Goal: Information Seeking & Learning: Find specific fact

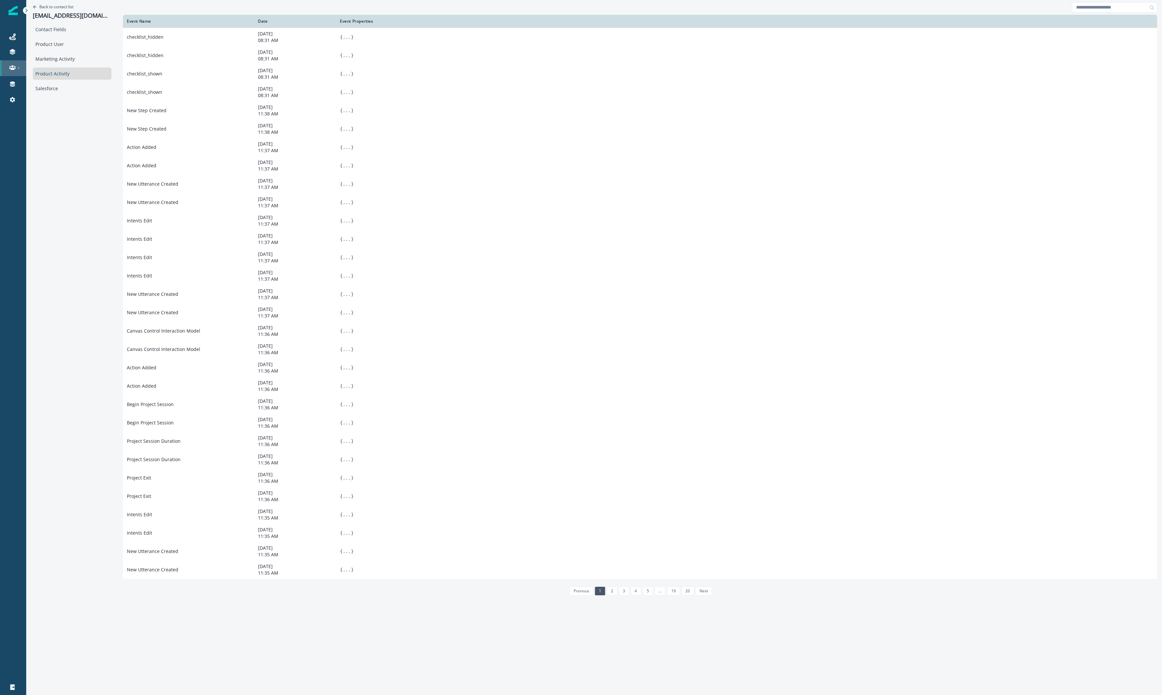
click at [13, 64] on link at bounding box center [13, 68] width 26 height 16
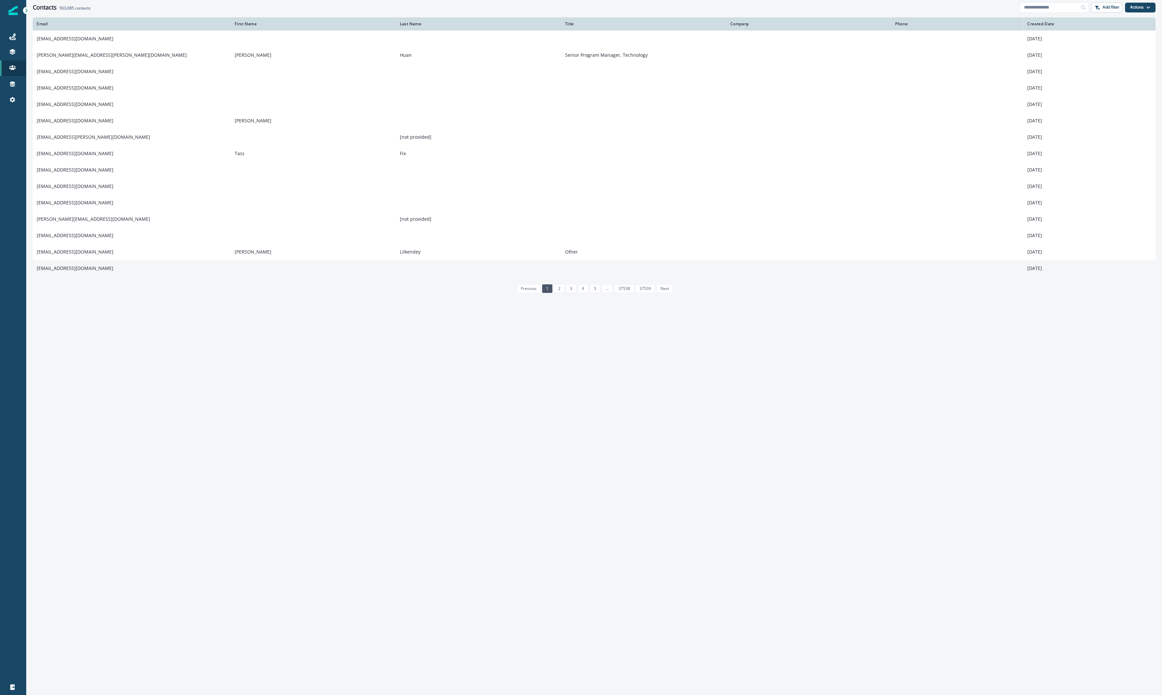
click at [449, 262] on td at bounding box center [478, 268] width 165 height 16
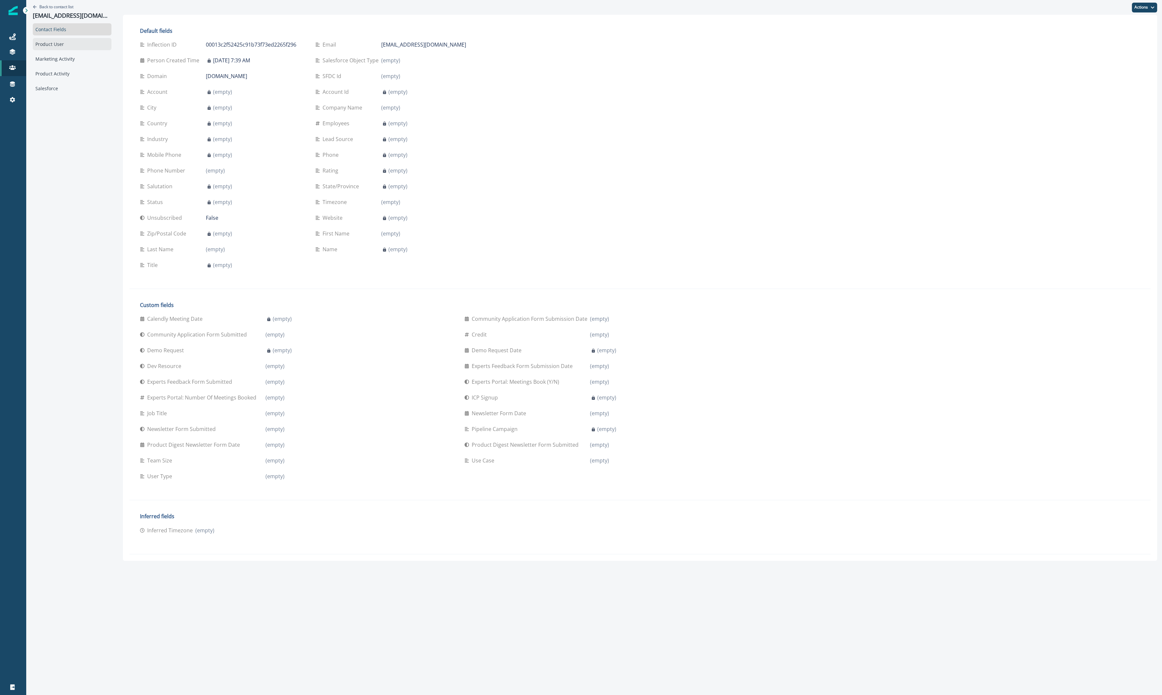
click at [83, 42] on div "Product User" at bounding box center [72, 44] width 79 height 12
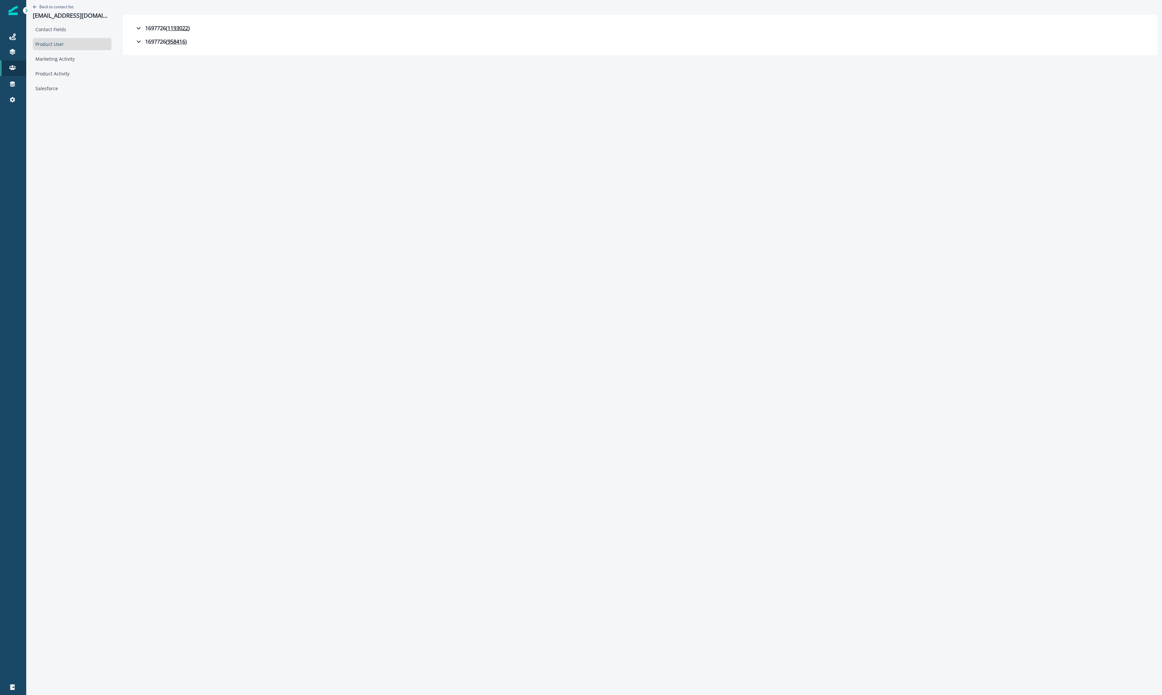
click at [36, 3] on div "Back to contact list [EMAIL_ADDRESS][DOMAIN_NAME]" at bounding box center [72, 11] width 79 height 23
click at [37, 4] on button "Back to contact list" at bounding box center [53, 7] width 41 height 6
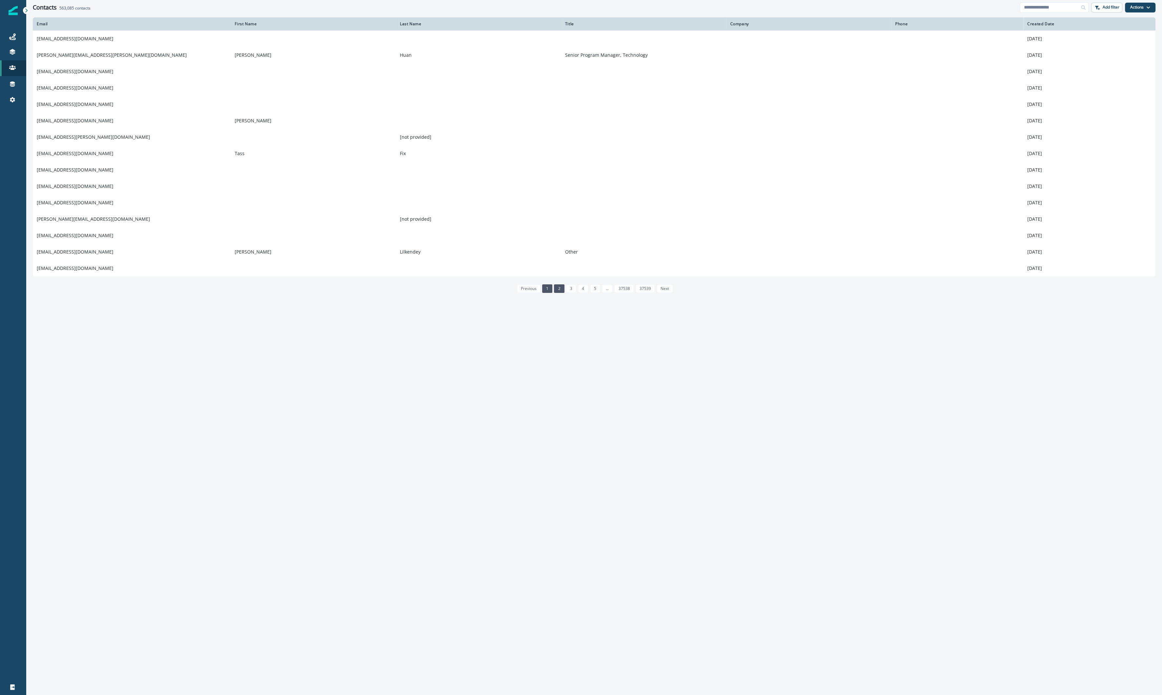
click at [564, 286] on link "2" at bounding box center [559, 288] width 10 height 9
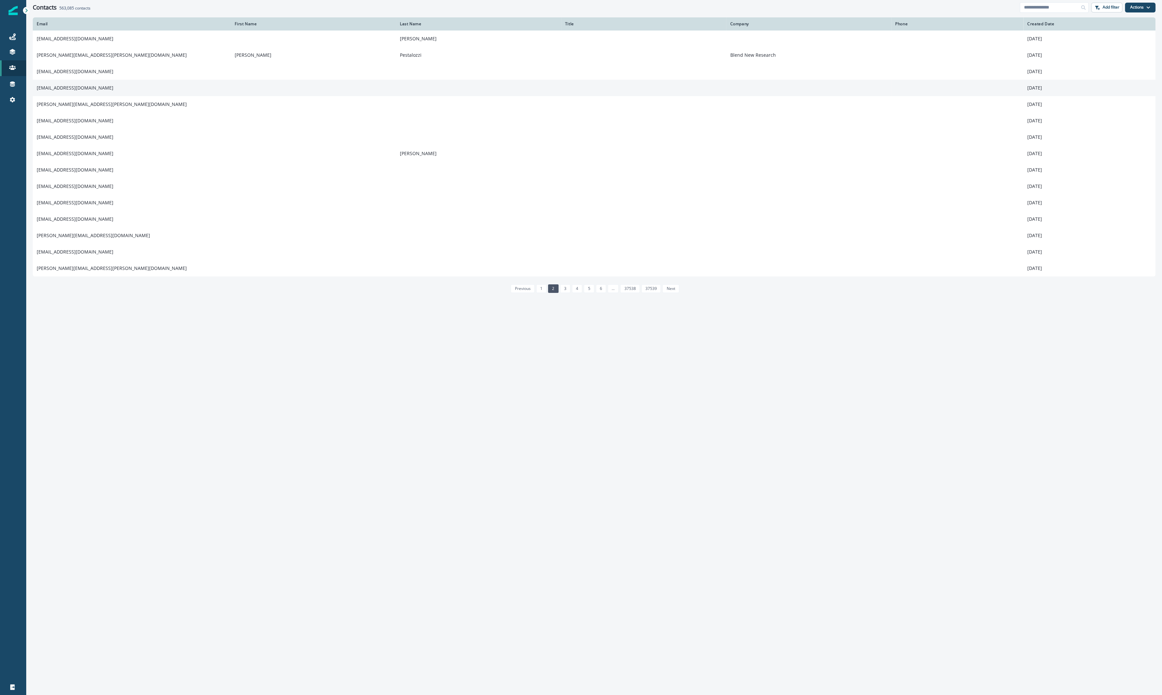
click at [81, 86] on td "[EMAIL_ADDRESS][DOMAIN_NAME]" at bounding box center [132, 88] width 198 height 16
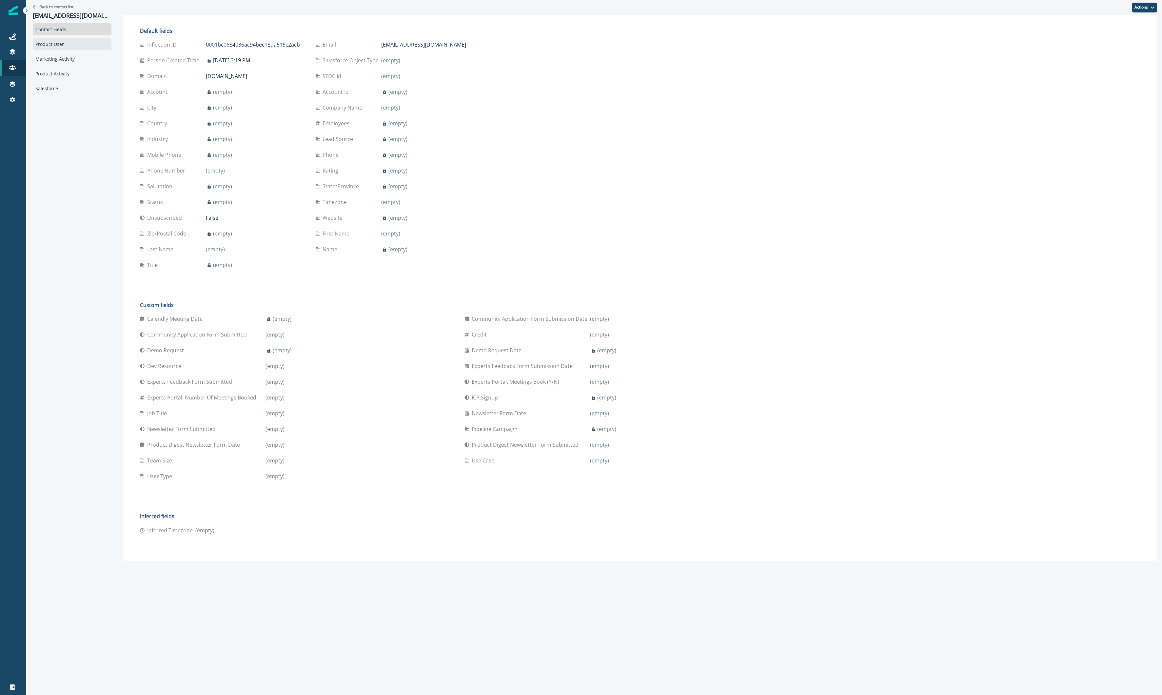
click at [70, 46] on div "Product User" at bounding box center [72, 44] width 79 height 12
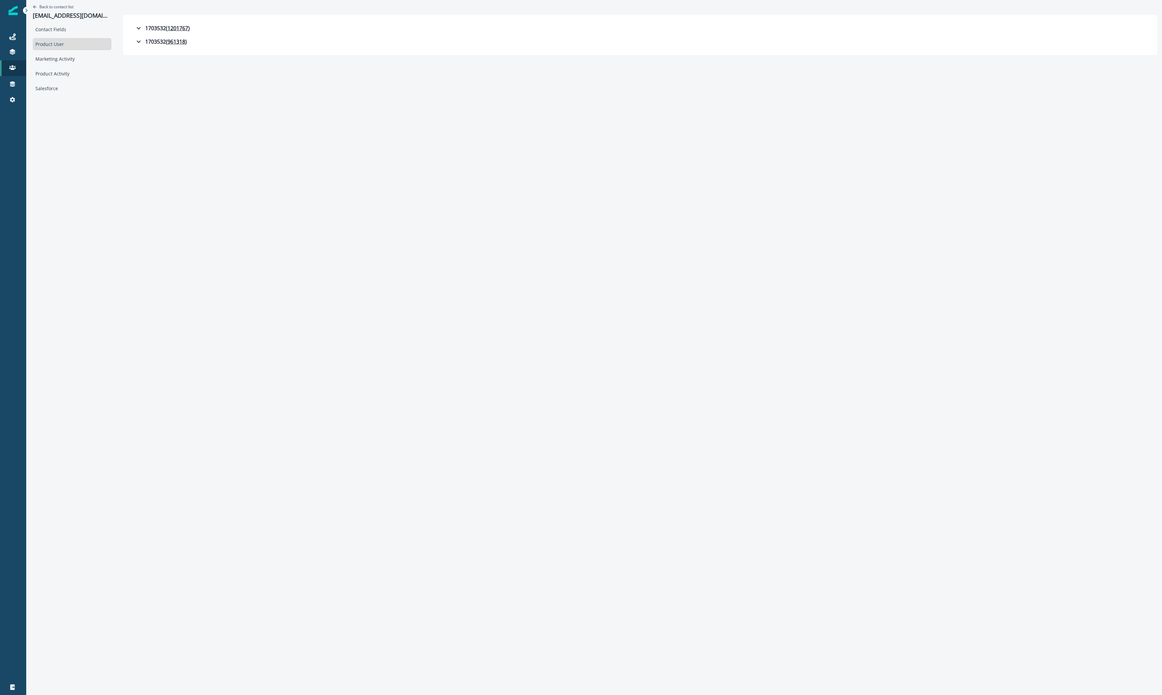
click at [32, 5] on div "Back to contact list [EMAIL_ADDRESS][DOMAIN_NAME] Contact Fields Product User M…" at bounding box center [72, 47] width 92 height 94
click at [52, 10] on div "Back to contact list [EMAIL_ADDRESS][DOMAIN_NAME]" at bounding box center [72, 11] width 79 height 23
click at [54, 7] on p "Back to contact list" at bounding box center [56, 7] width 34 height 6
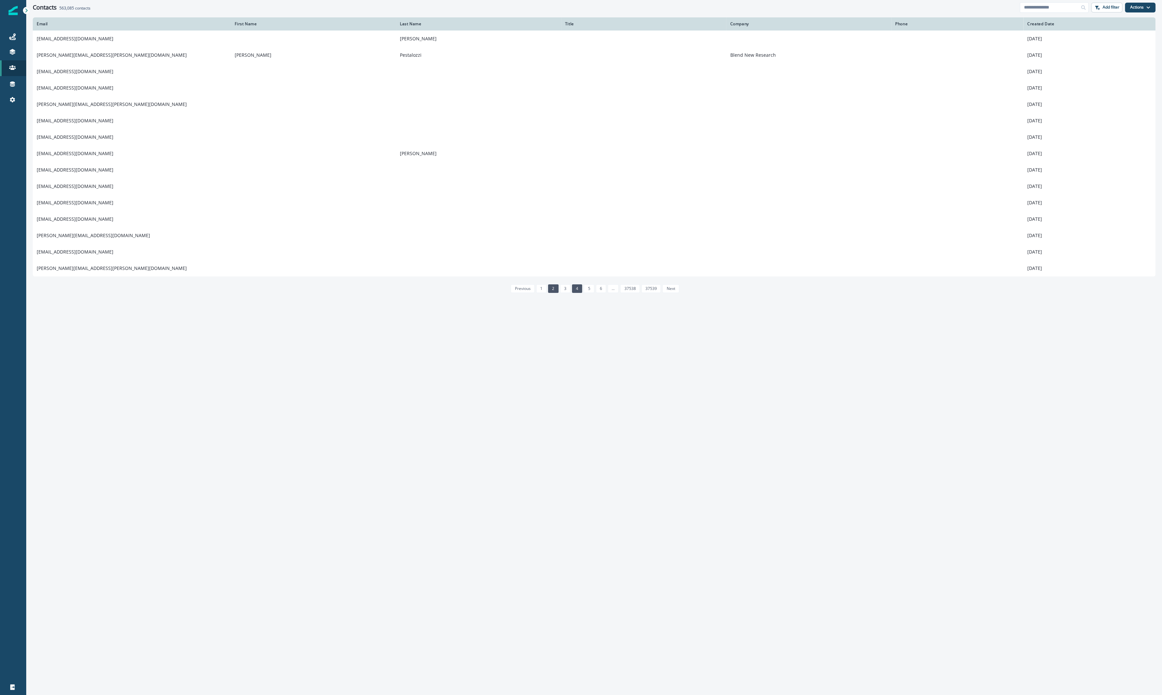
click at [580, 289] on link "4" at bounding box center [577, 288] width 10 height 9
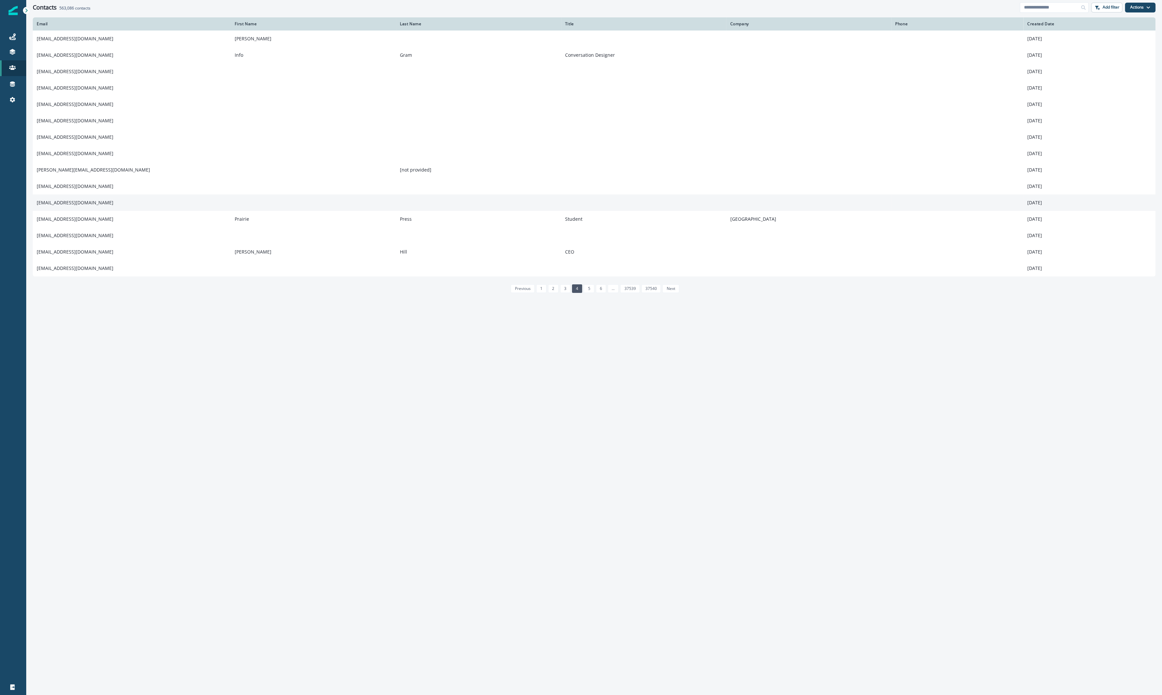
click at [60, 199] on td "[EMAIL_ADDRESS][DOMAIN_NAME]" at bounding box center [132, 202] width 198 height 16
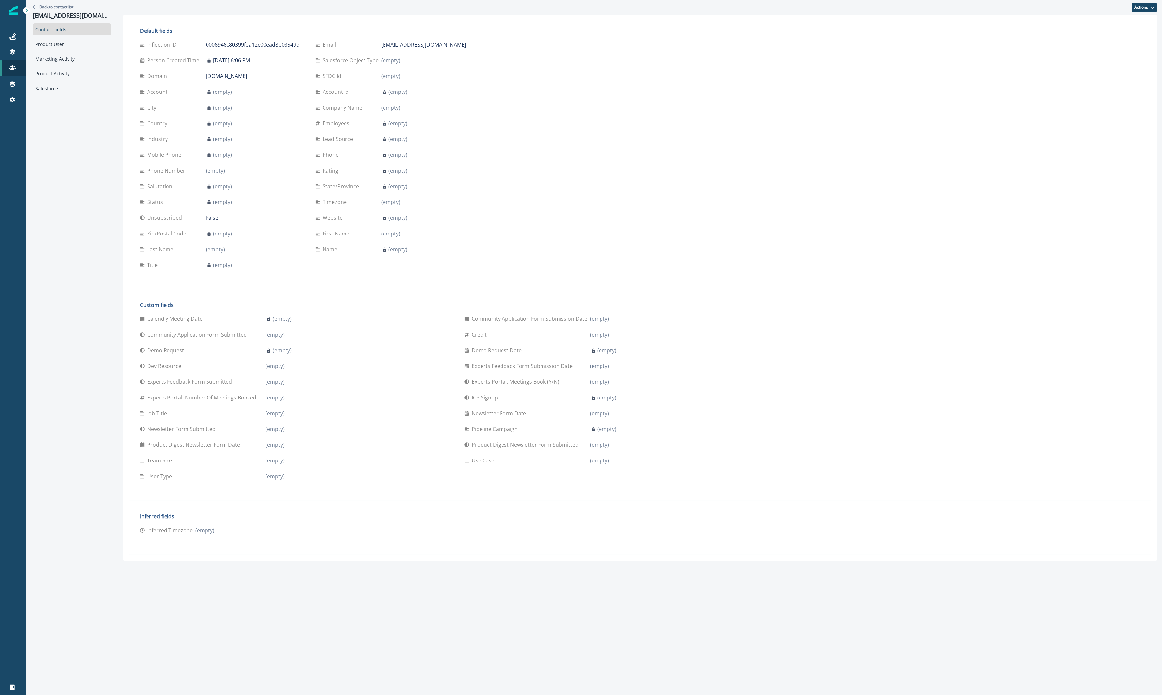
click at [70, 37] on div "Contact Fields Product User Marketing Activity Product Activity Salesforce" at bounding box center [72, 58] width 79 height 71
click at [69, 44] on div "Product User" at bounding box center [72, 44] width 79 height 12
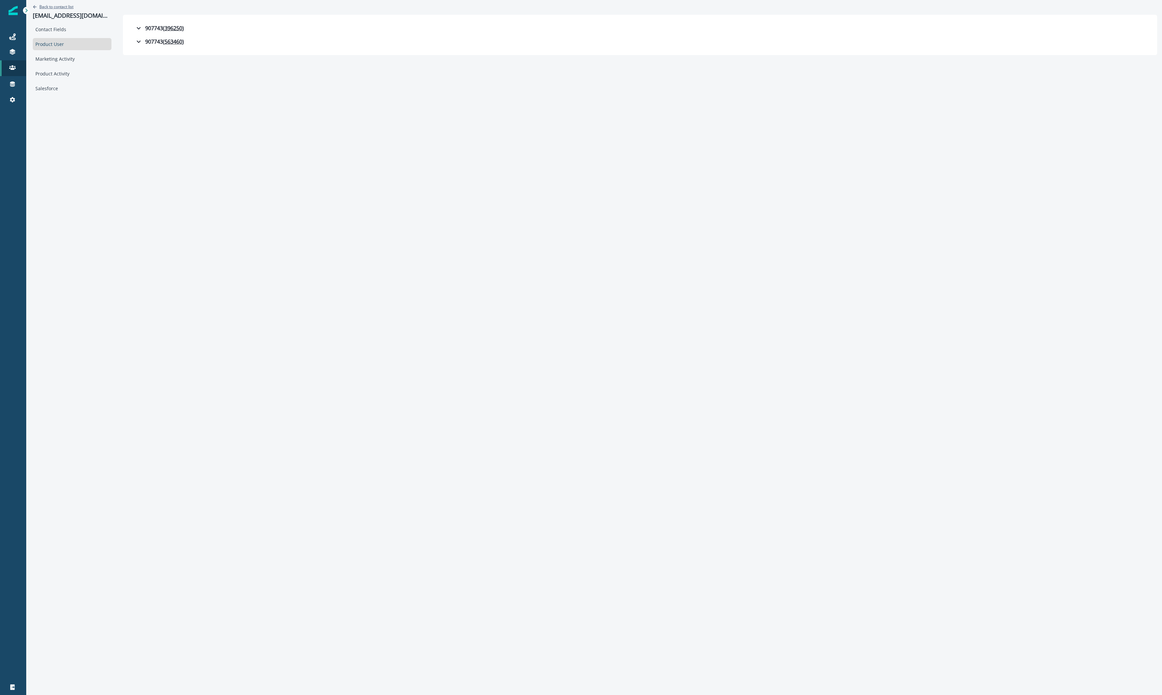
click at [63, 7] on p "Back to contact list" at bounding box center [56, 7] width 34 height 6
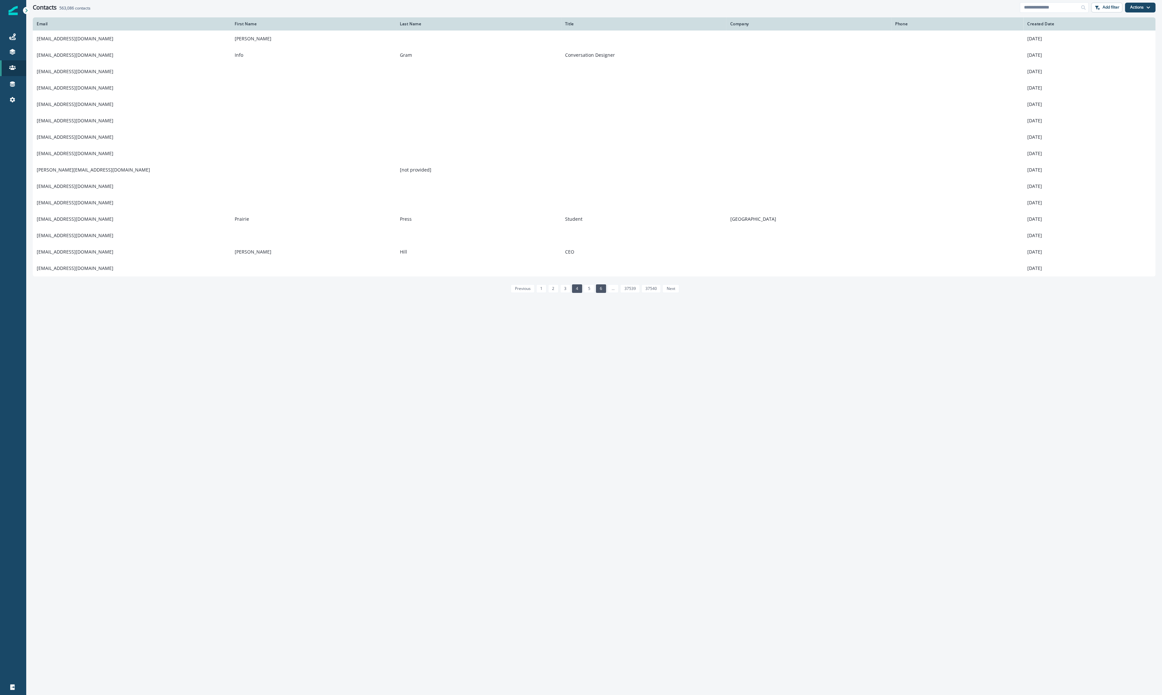
click at [600, 288] on link "6" at bounding box center [601, 288] width 10 height 9
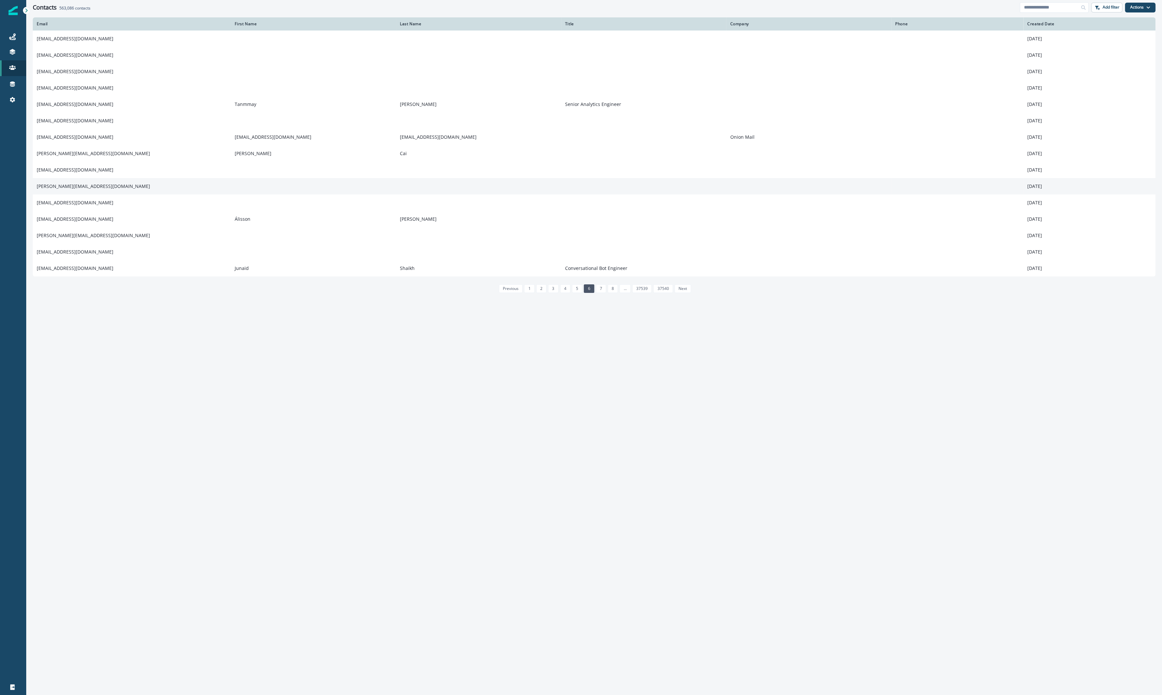
click at [74, 194] on td "[PERSON_NAME][EMAIL_ADDRESS][DOMAIN_NAME]" at bounding box center [132, 186] width 198 height 16
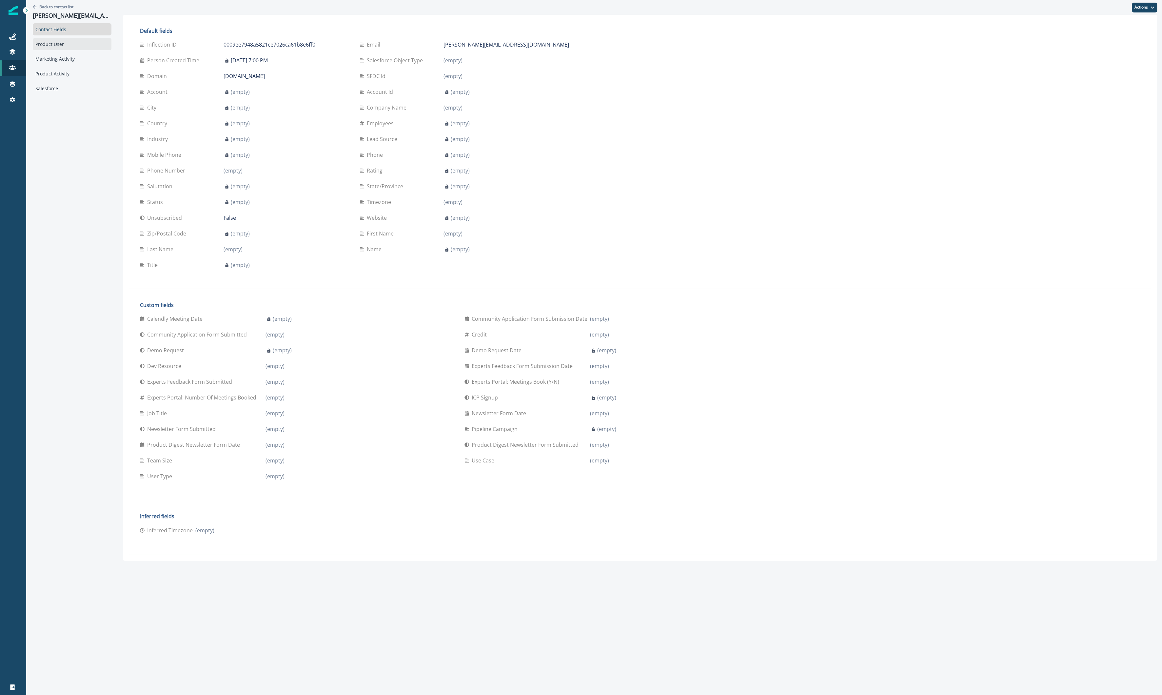
click at [59, 44] on div "Product User" at bounding box center [72, 44] width 79 height 12
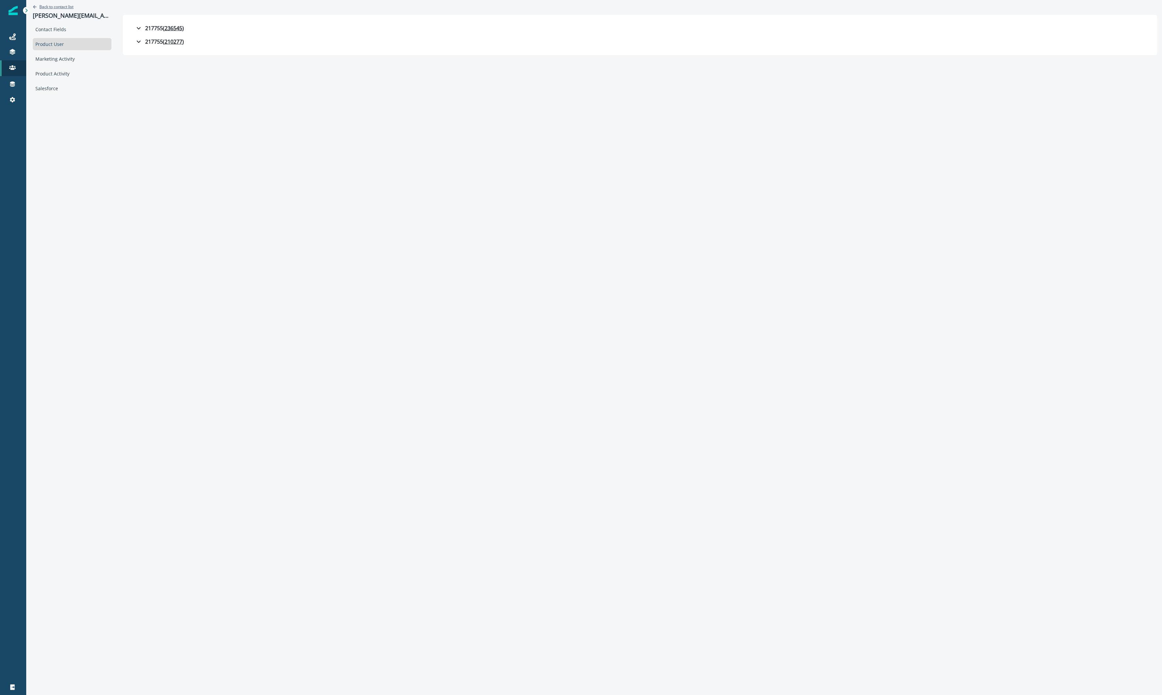
click at [62, 5] on p "Back to contact list" at bounding box center [56, 7] width 34 height 6
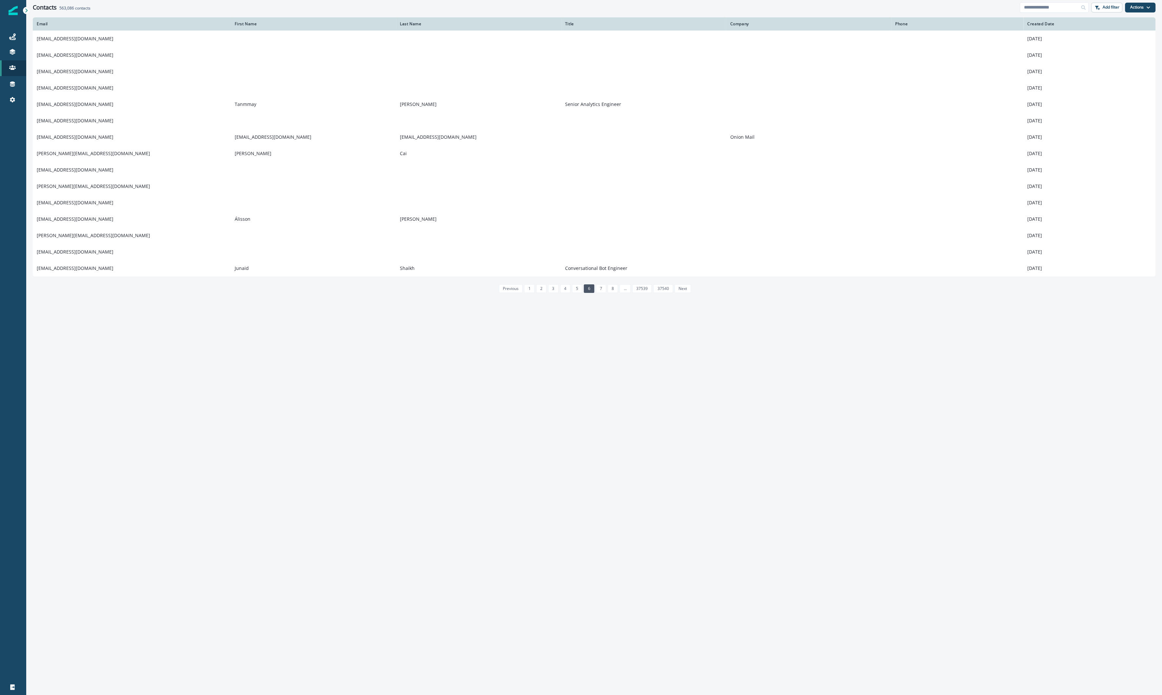
click at [608, 287] on link "8" at bounding box center [613, 288] width 10 height 9
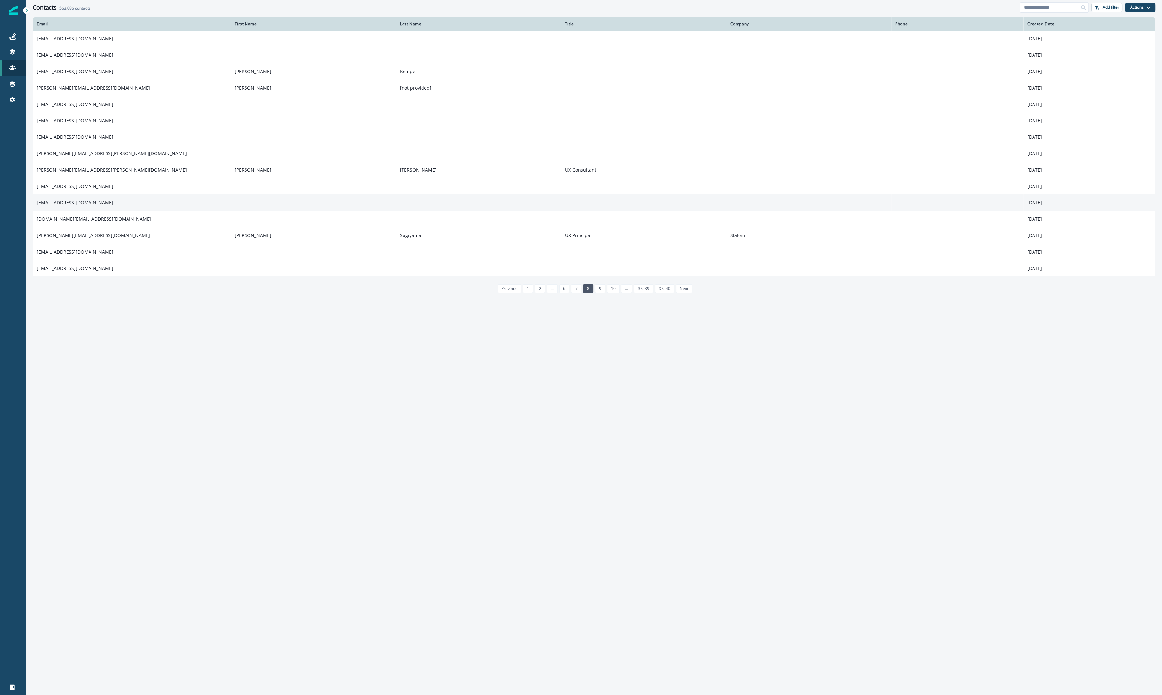
click at [80, 201] on td "[EMAIL_ADDRESS][DOMAIN_NAME]" at bounding box center [132, 202] width 198 height 16
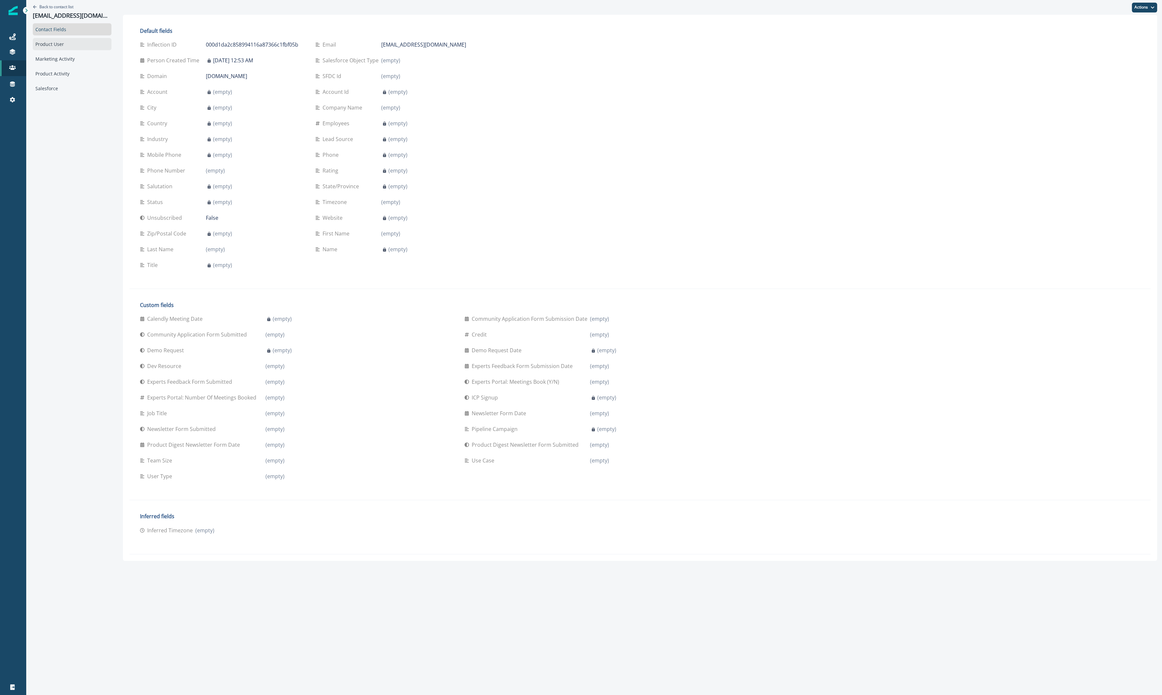
click at [87, 46] on div "Product User" at bounding box center [72, 44] width 79 height 12
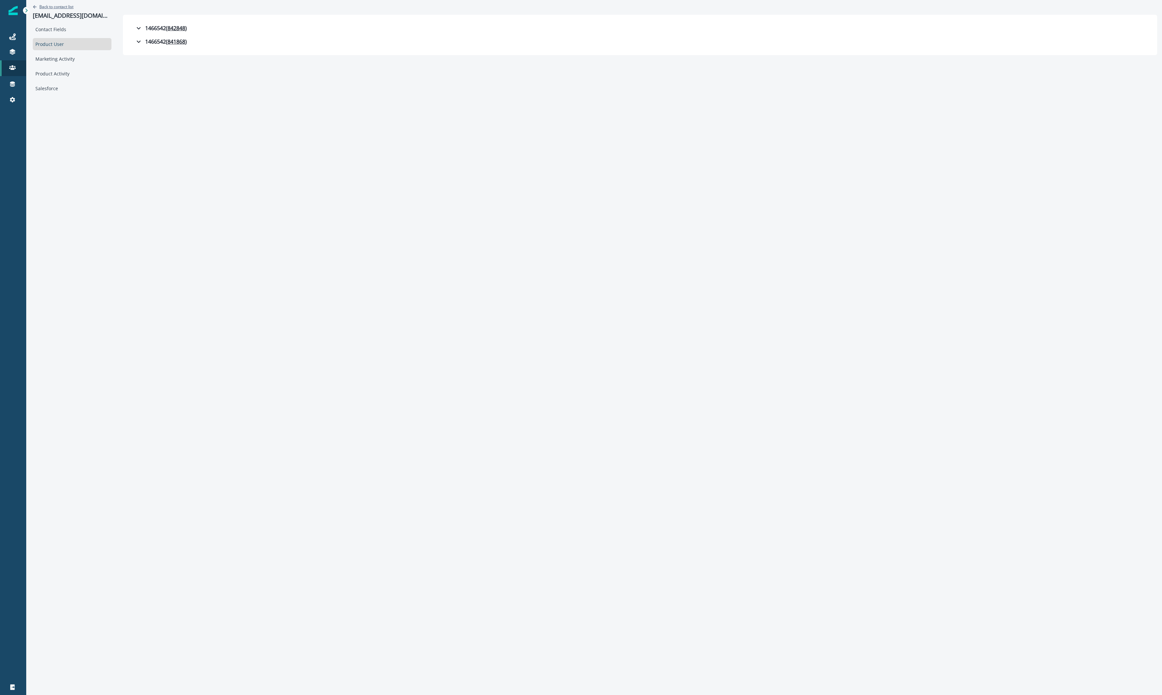
click at [69, 6] on p "Back to contact list" at bounding box center [56, 7] width 34 height 6
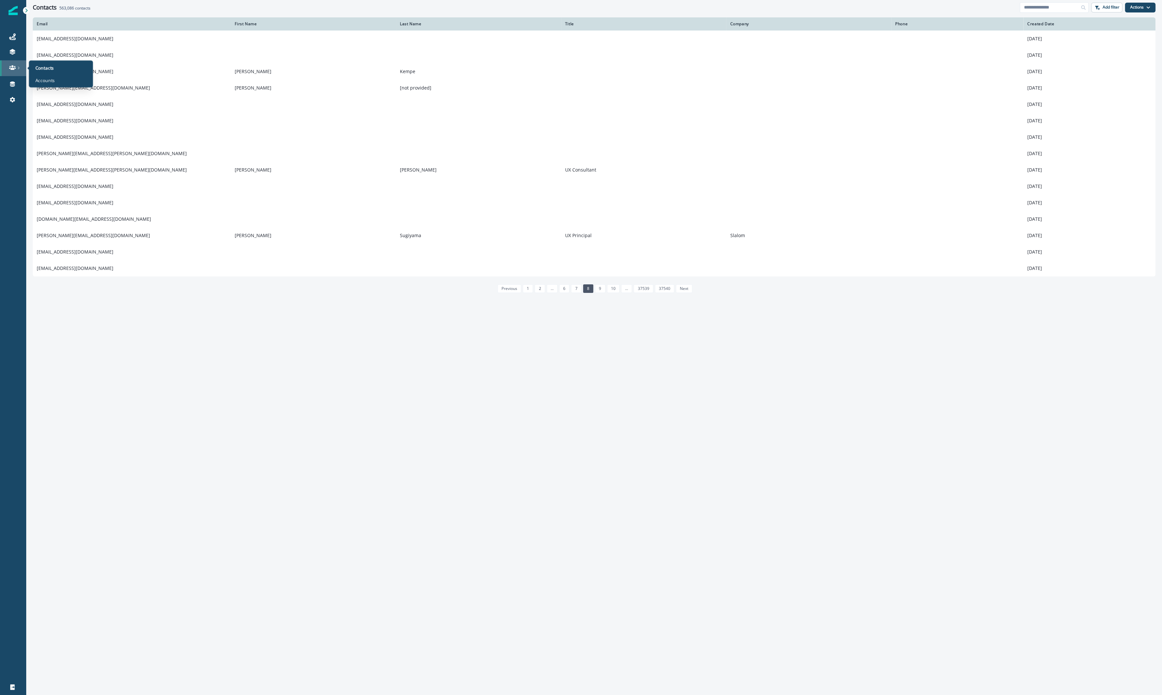
click at [13, 69] on icon at bounding box center [12, 67] width 7 height 5
click at [38, 69] on p "Contacts" at bounding box center [44, 68] width 19 height 7
click at [54, 69] on div "Contacts" at bounding box center [61, 68] width 60 height 10
click at [16, 53] on div at bounding box center [13, 52] width 21 height 7
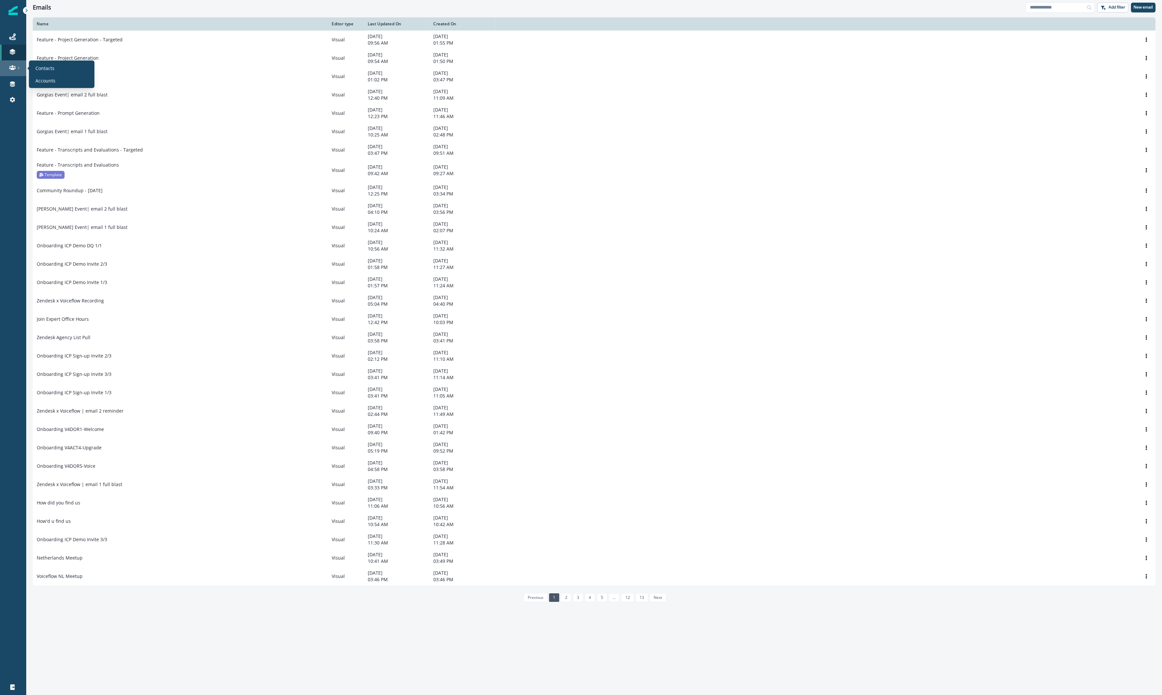
click at [15, 71] on link at bounding box center [13, 68] width 26 height 16
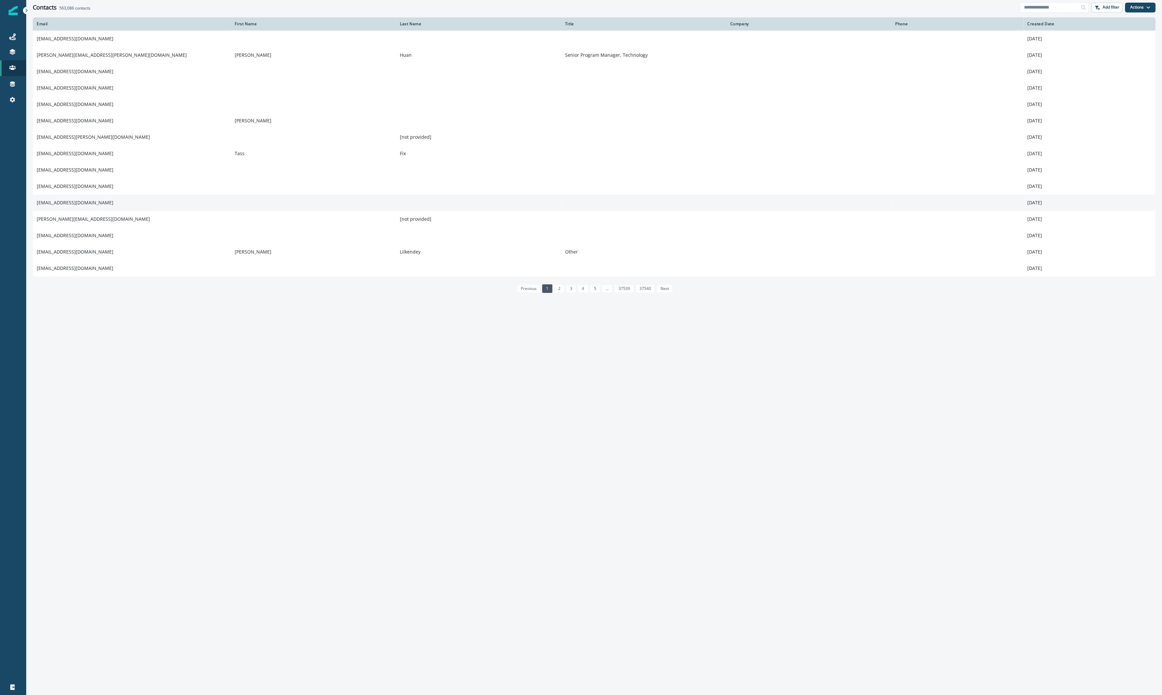
click at [1049, 207] on td "[DATE]" at bounding box center [1089, 202] width 132 height 16
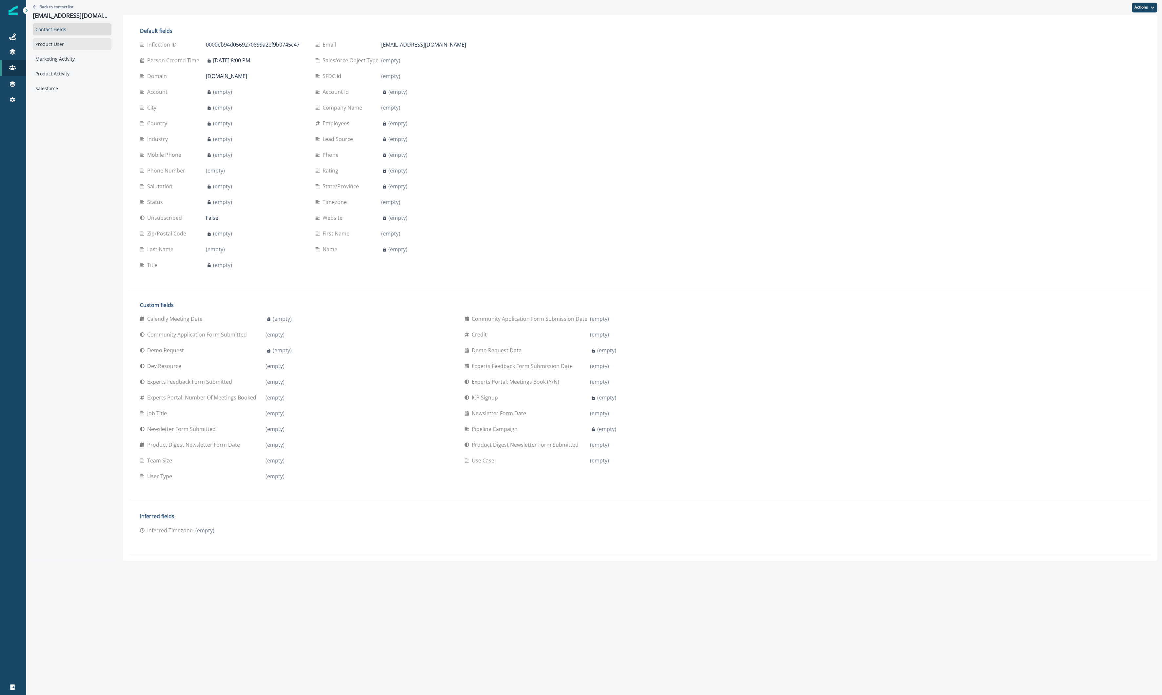
click at [52, 42] on div "Product User" at bounding box center [72, 44] width 79 height 12
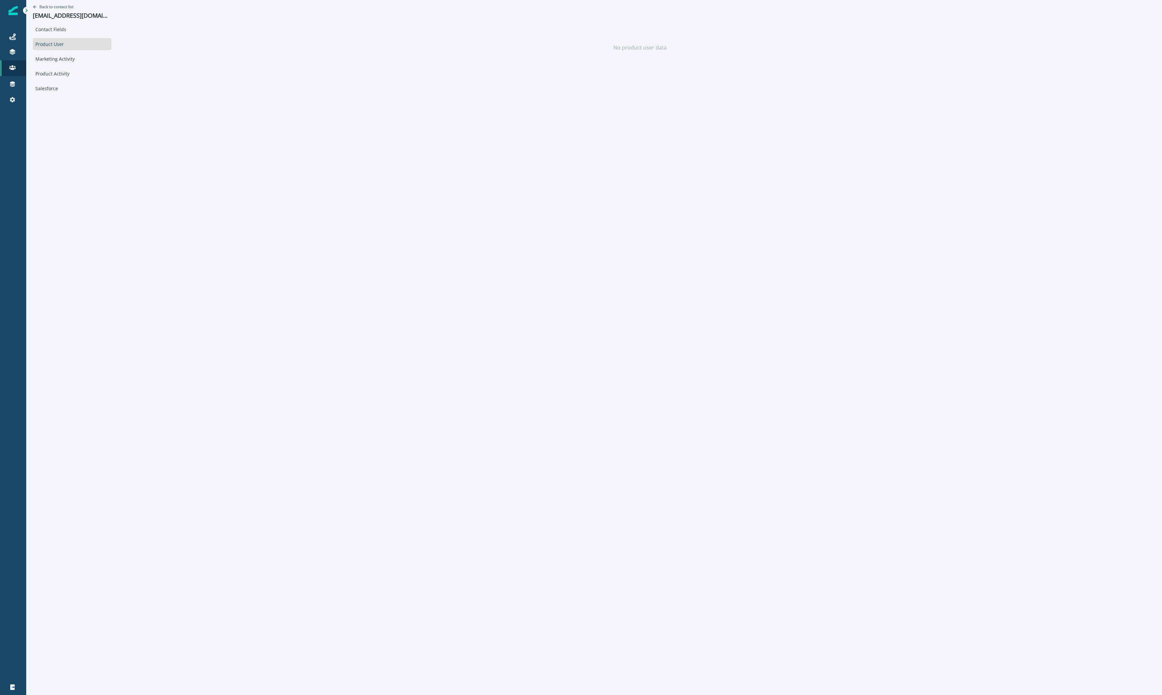
click at [50, 37] on div "Contact Fields Product User Marketing Activity Product Activity Salesforce" at bounding box center [72, 58] width 79 height 71
click at [66, 5] on p "Back to contact list" at bounding box center [56, 7] width 34 height 6
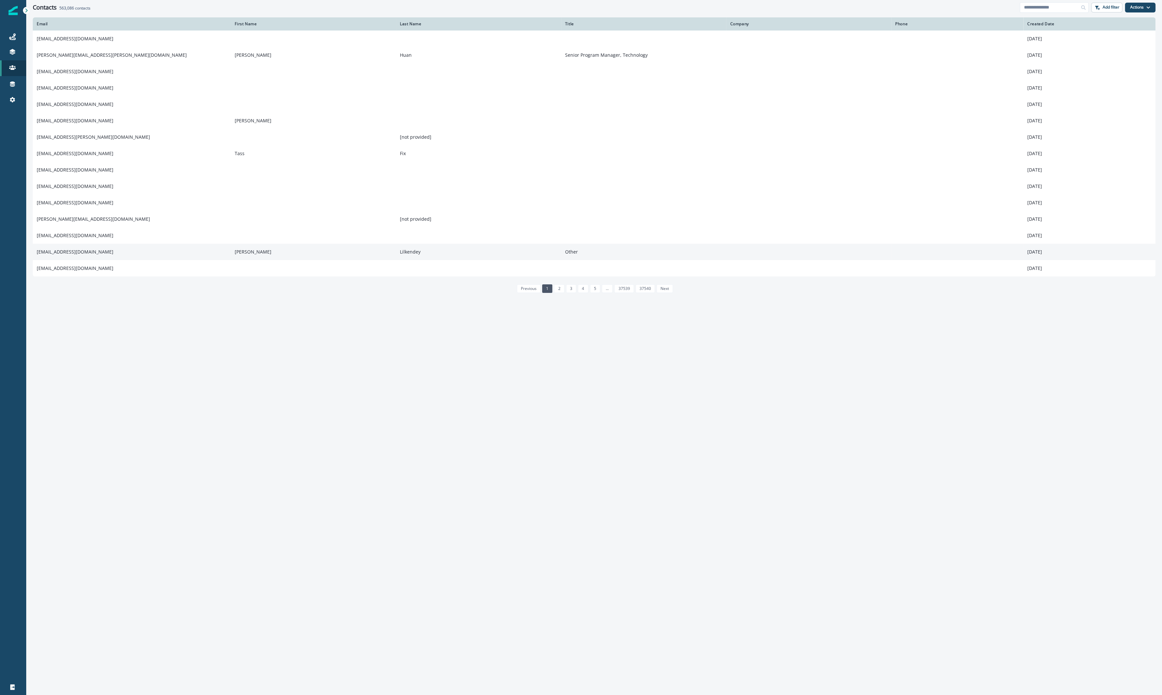
click at [329, 252] on td "[PERSON_NAME]" at bounding box center [313, 252] width 165 height 16
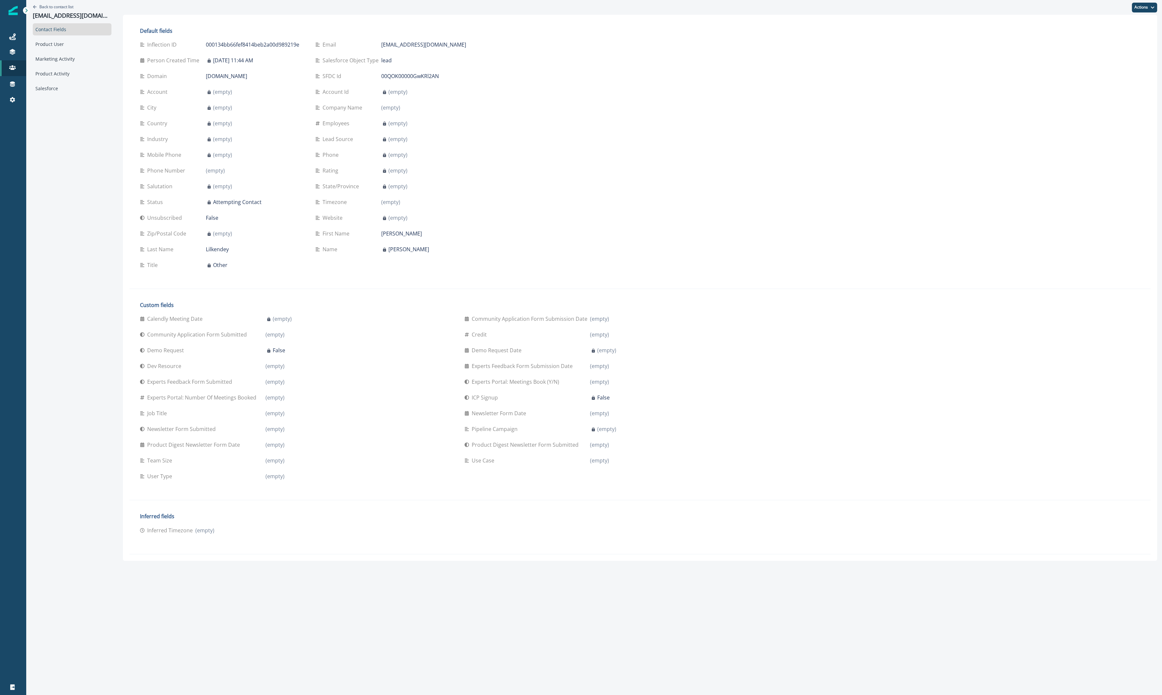
click at [69, 50] on div "Contact Fields Product User Marketing Activity Product Activity Salesforce" at bounding box center [72, 58] width 79 height 71
click at [74, 46] on div "Product User" at bounding box center [72, 44] width 79 height 12
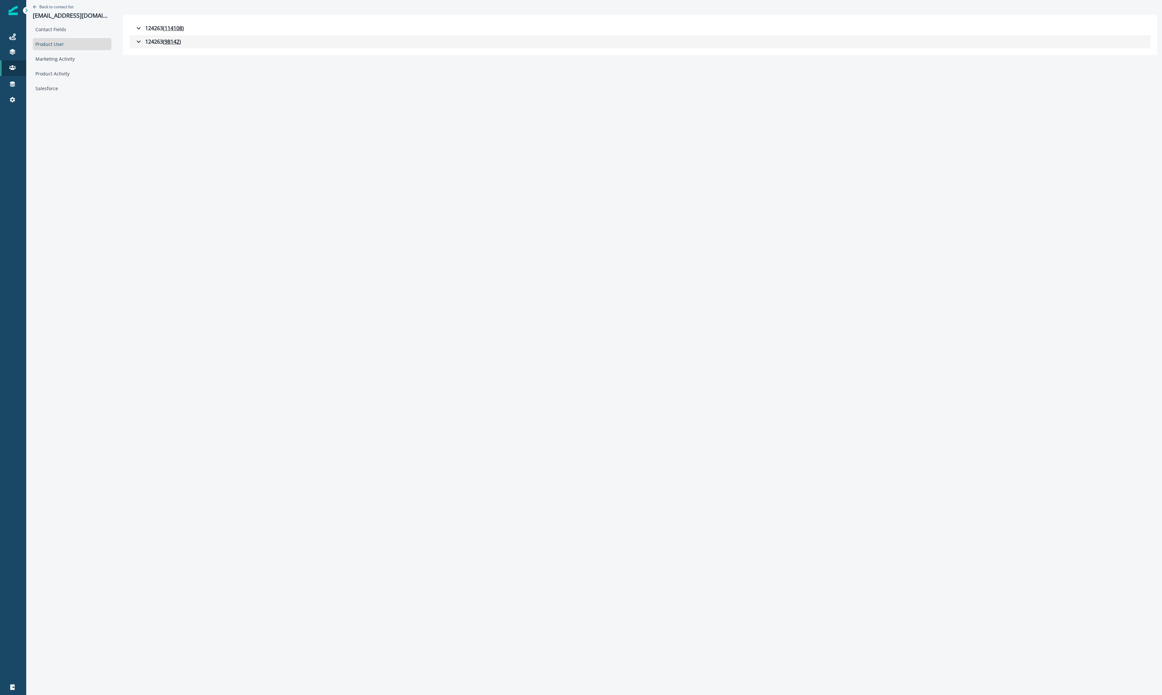
click at [141, 42] on div "124263 ( 98142 )" at bounding box center [158, 42] width 46 height 8
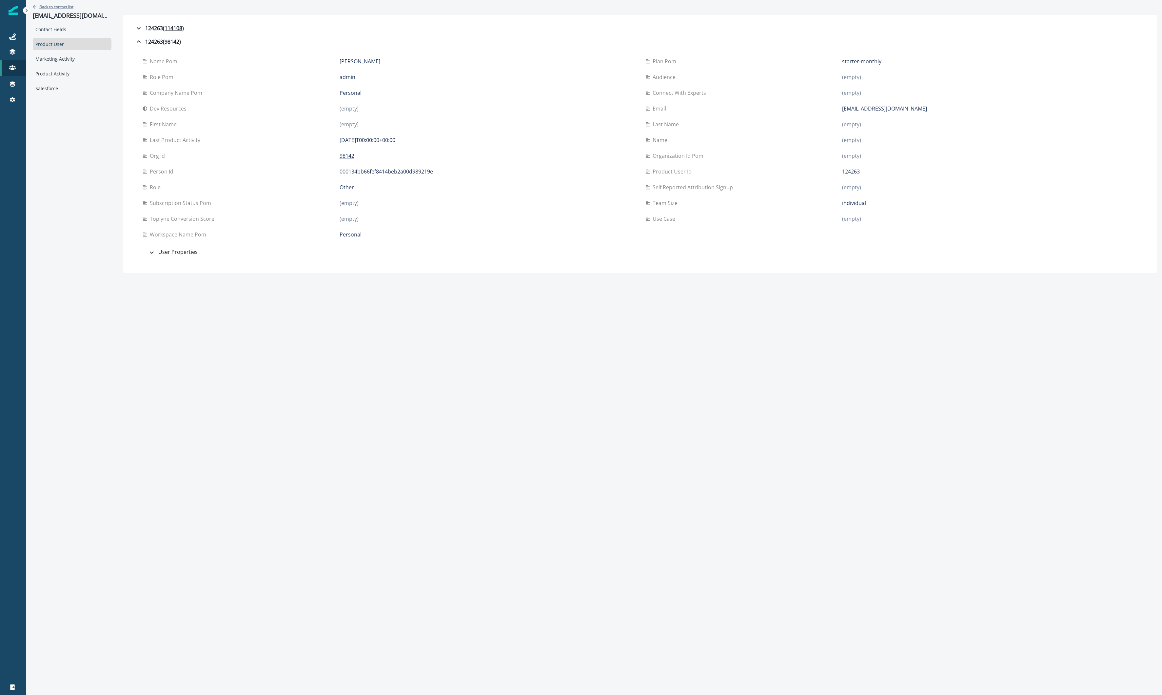
click at [61, 6] on p "Back to contact list" at bounding box center [56, 7] width 34 height 6
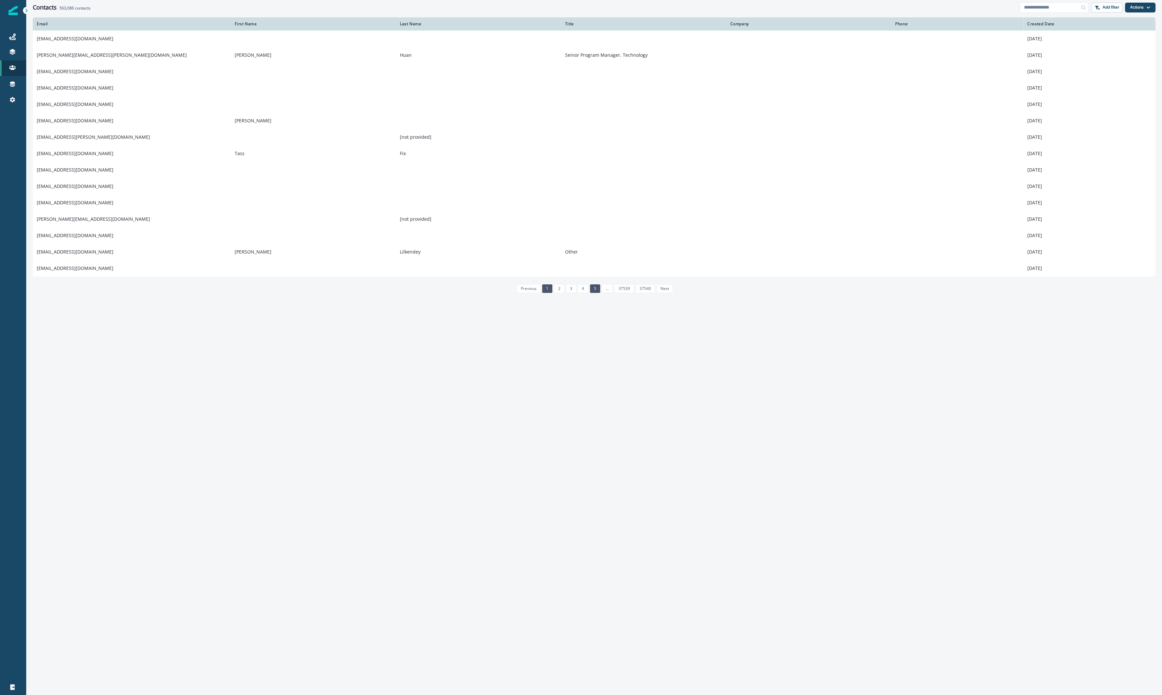
click at [595, 288] on link "5" at bounding box center [595, 288] width 10 height 9
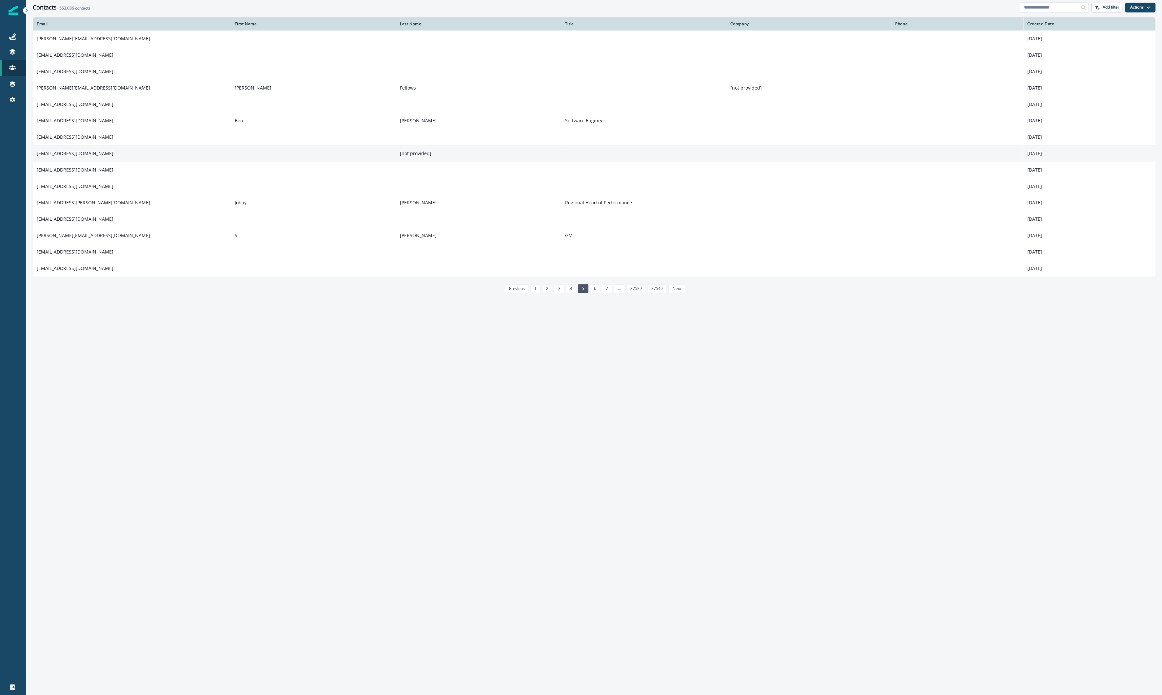
click at [77, 157] on td "[EMAIL_ADDRESS][DOMAIN_NAME]" at bounding box center [132, 153] width 198 height 16
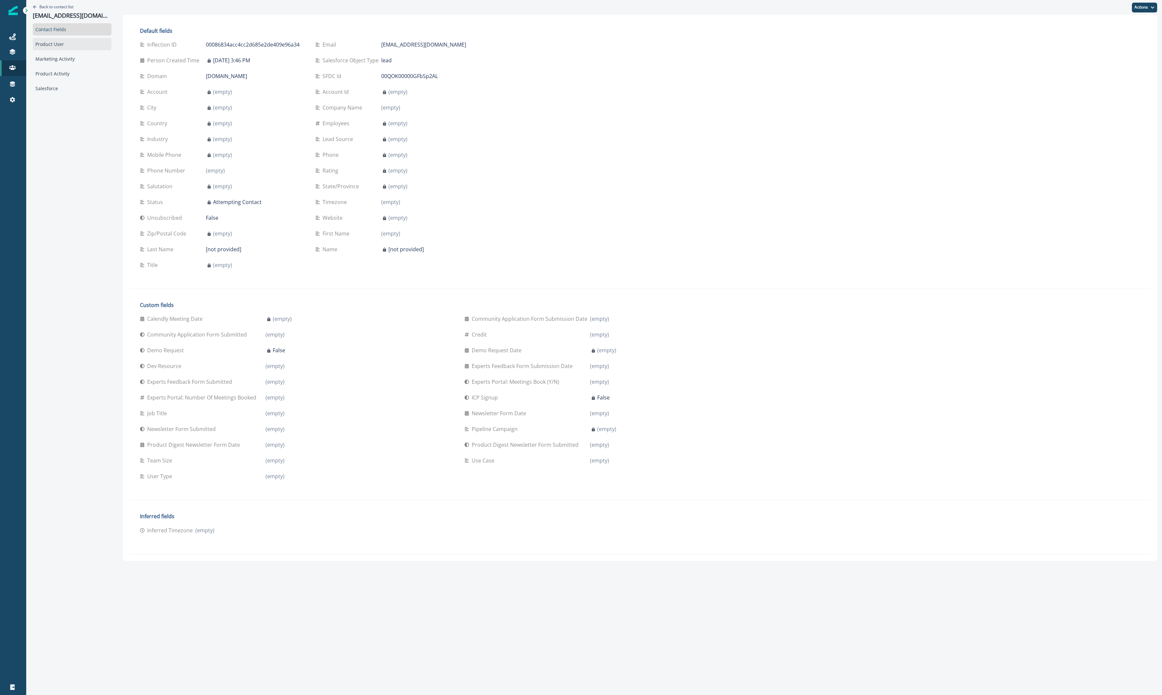
click at [77, 43] on div "Product User" at bounding box center [72, 44] width 79 height 12
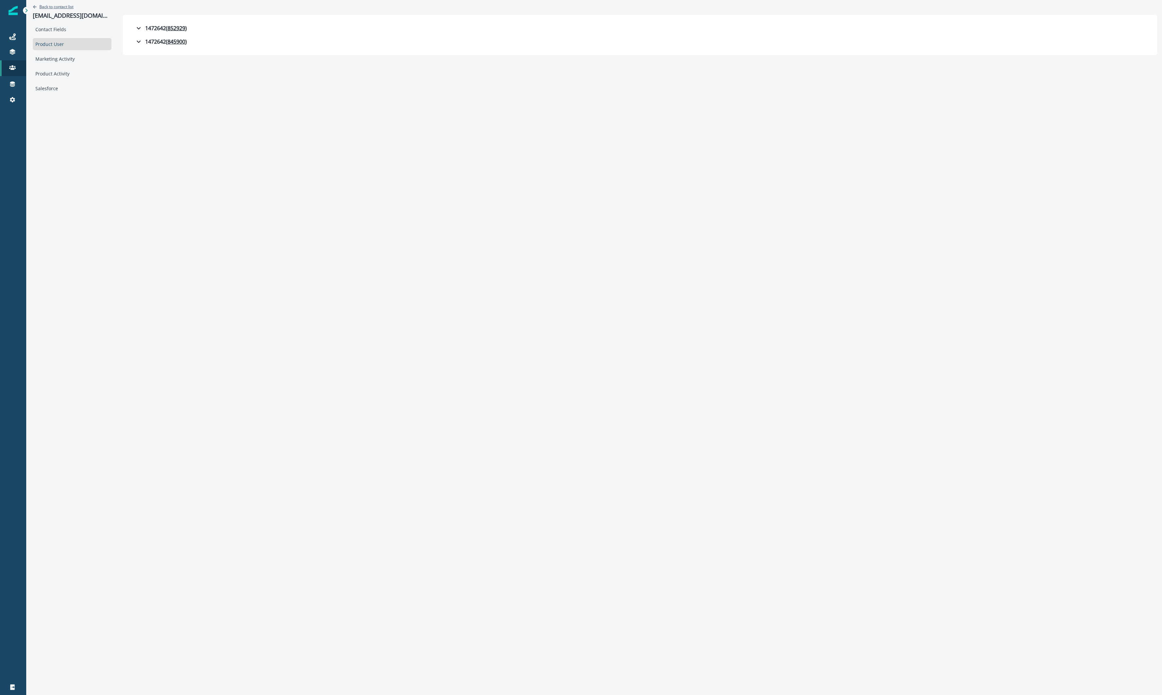
click at [71, 7] on p "Back to contact list" at bounding box center [56, 7] width 34 height 6
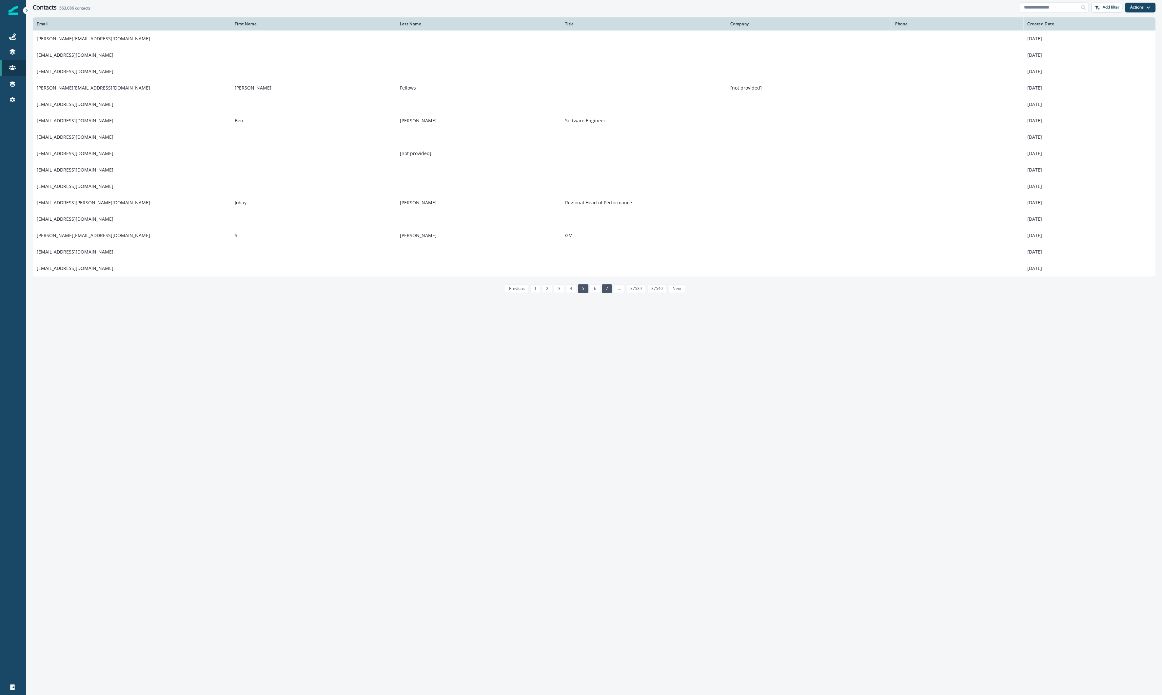
click at [607, 289] on link "7" at bounding box center [607, 288] width 10 height 9
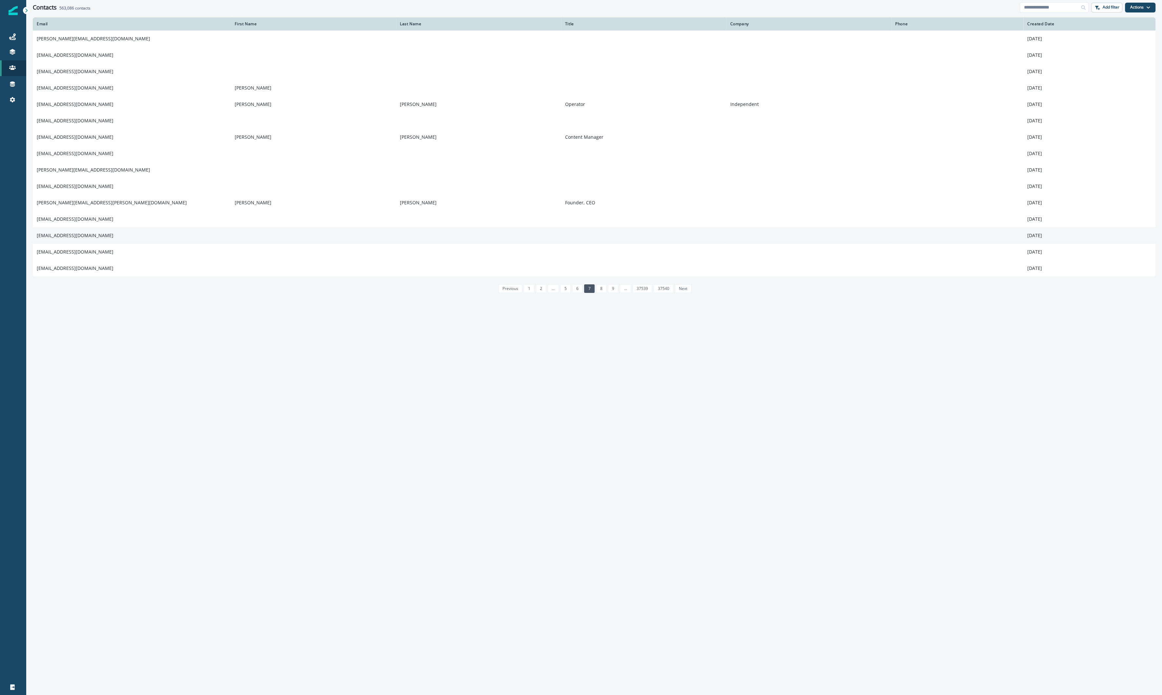
click at [143, 240] on td "[EMAIL_ADDRESS][DOMAIN_NAME]" at bounding box center [132, 235] width 198 height 16
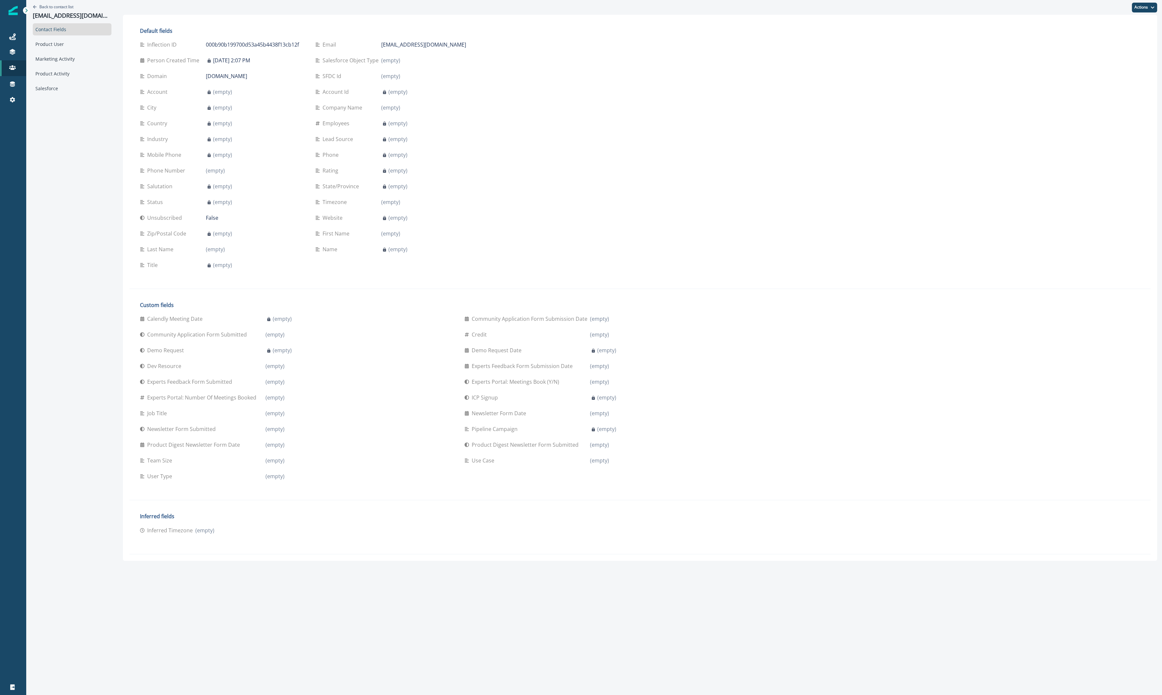
click at [66, 37] on div "Contact Fields Product User Marketing Activity Product Activity Salesforce" at bounding box center [72, 58] width 79 height 71
drag, startPoint x: 65, startPoint y: 46, endPoint x: 66, endPoint y: 39, distance: 6.2
click at [65, 46] on div "Product User" at bounding box center [72, 44] width 79 height 12
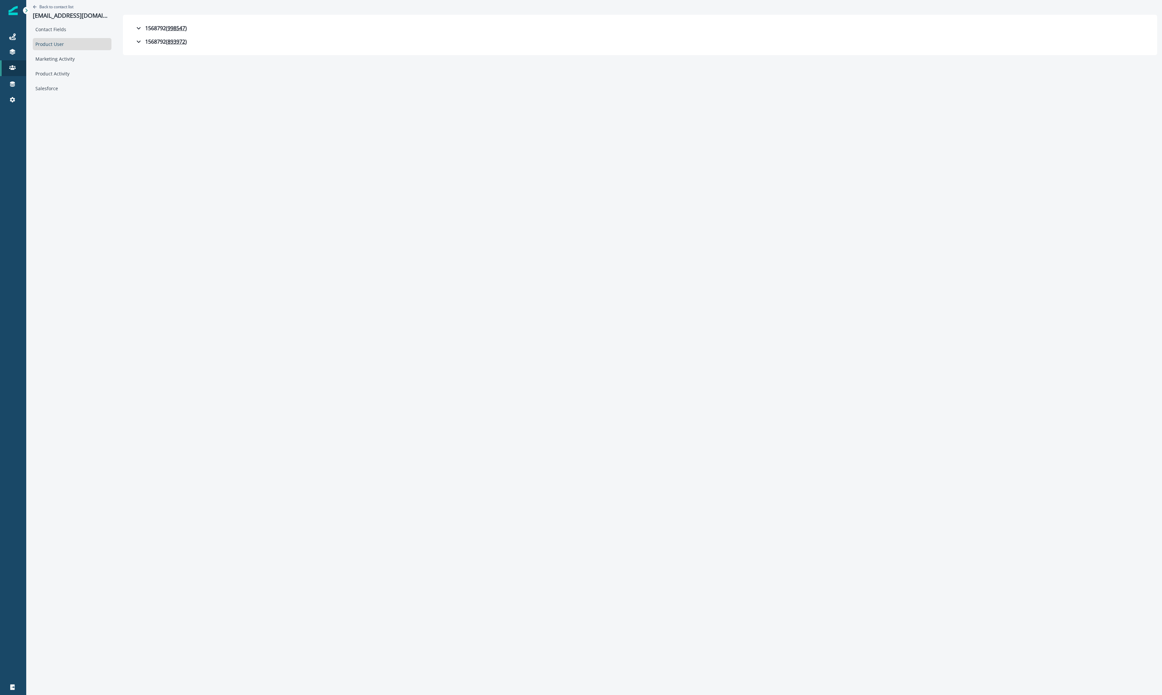
click at [63, 2] on div "Back to contact list [EMAIL_ADDRESS][DOMAIN_NAME]" at bounding box center [72, 11] width 79 height 23
click at [62, 5] on p "Back to contact list" at bounding box center [56, 7] width 34 height 6
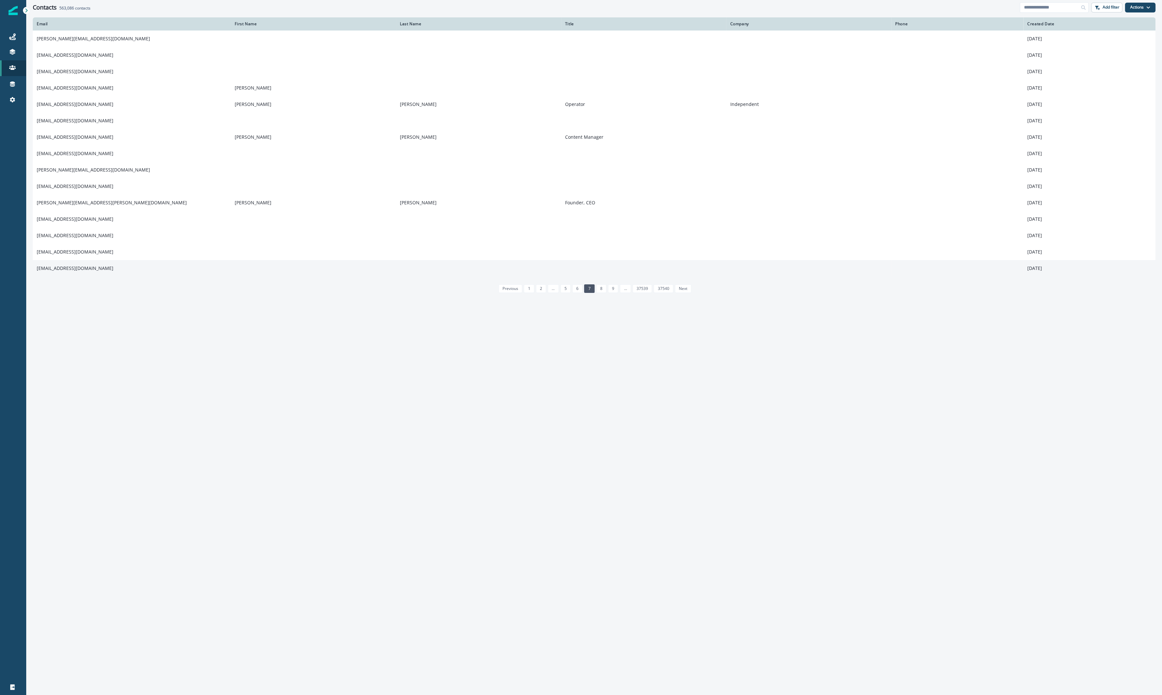
click at [212, 265] on td "[EMAIL_ADDRESS][DOMAIN_NAME]" at bounding box center [132, 268] width 198 height 16
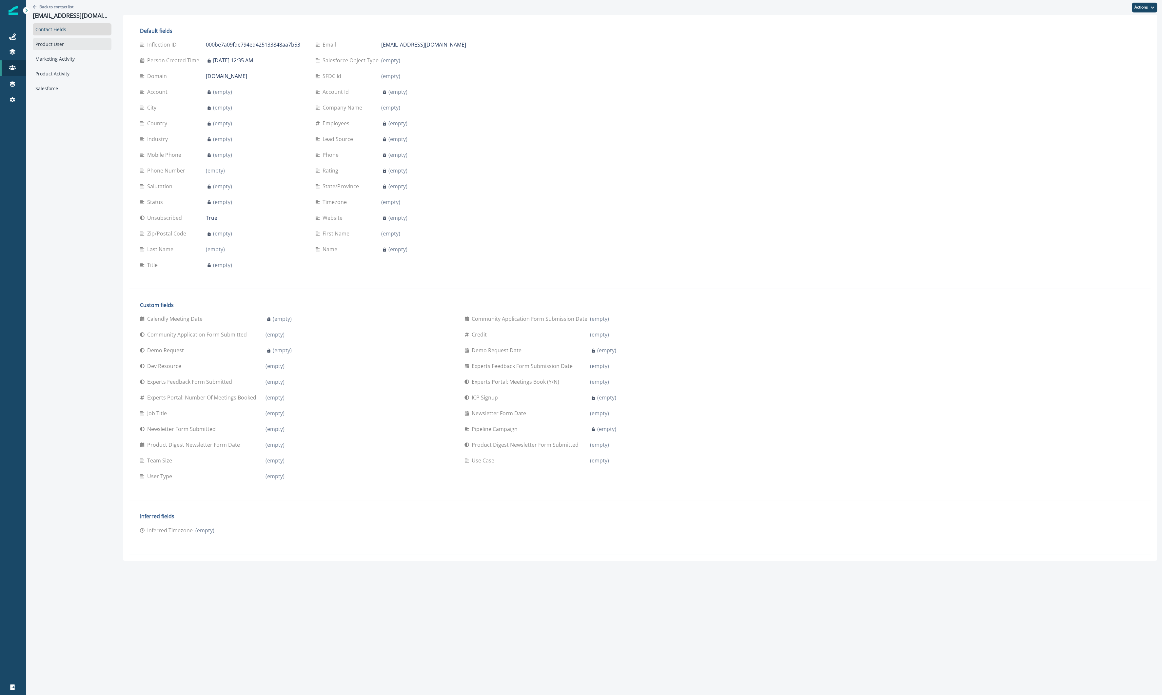
click at [49, 49] on div "Product User" at bounding box center [72, 44] width 79 height 12
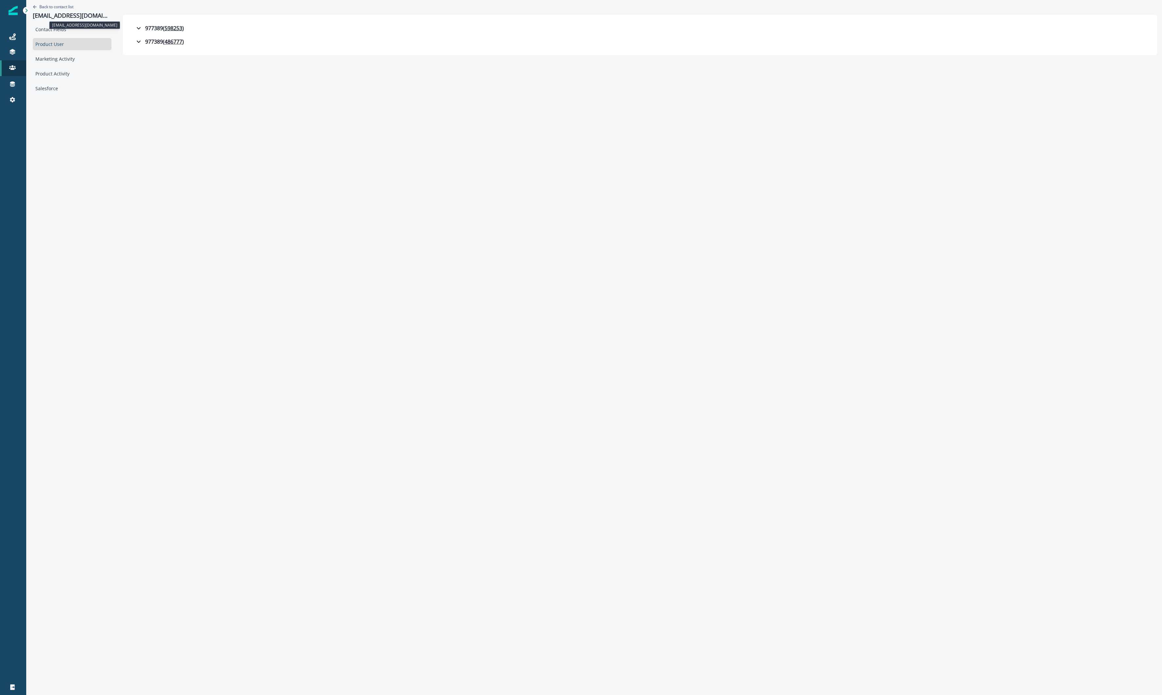
click at [63, 13] on p "[EMAIL_ADDRESS][DOMAIN_NAME]" at bounding box center [72, 15] width 79 height 7
click at [65, 5] on p "Back to contact list" at bounding box center [56, 7] width 34 height 6
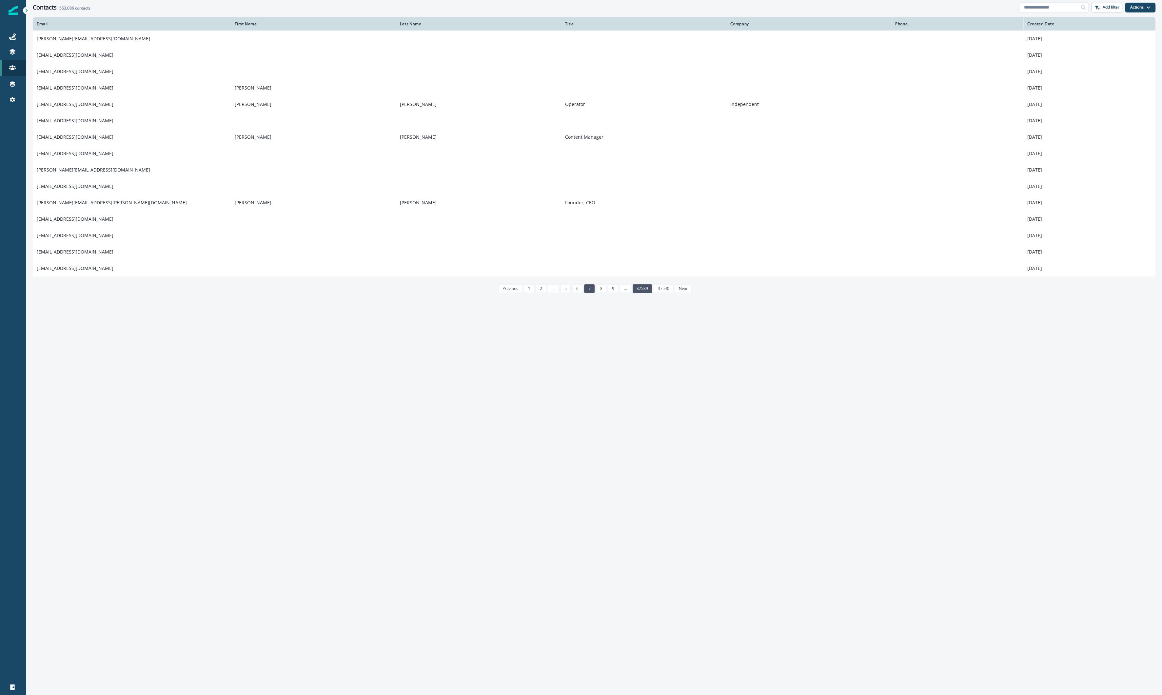
click at [638, 290] on link "37539" at bounding box center [642, 288] width 19 height 9
click at [64, 173] on td "[EMAIL_ADDRESS][DOMAIN_NAME]" at bounding box center [132, 170] width 198 height 16
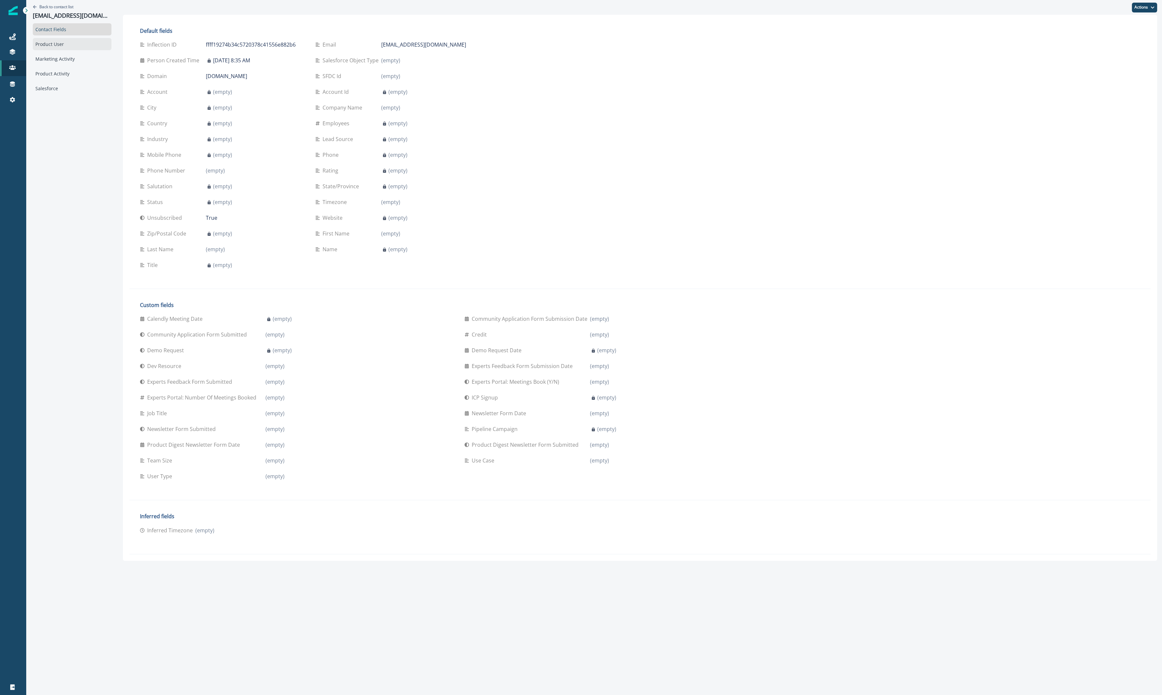
click at [69, 49] on div "Product User" at bounding box center [72, 44] width 79 height 12
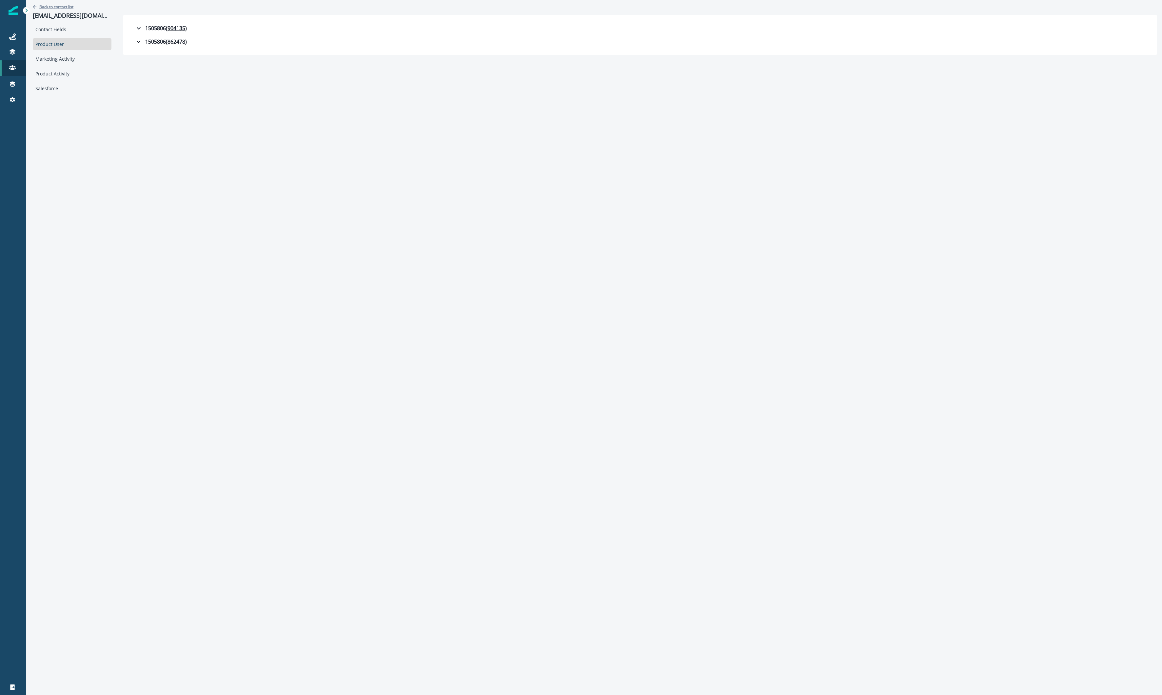
click at [63, 4] on p "Back to contact list" at bounding box center [56, 7] width 34 height 6
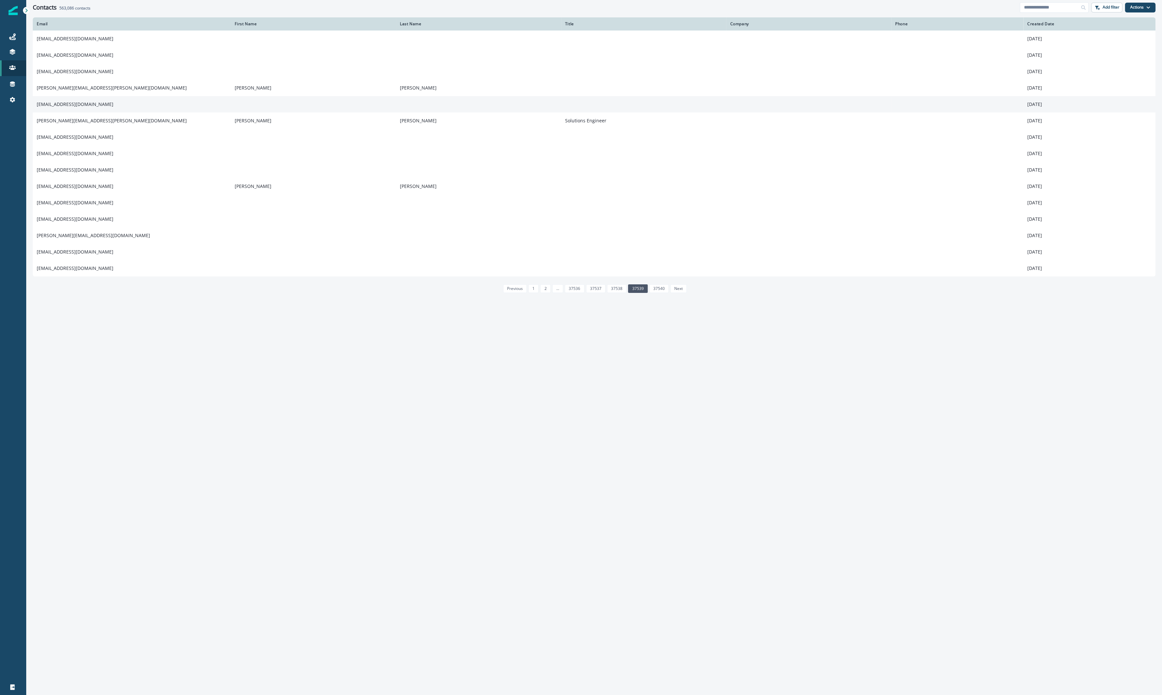
click at [83, 104] on td "[EMAIL_ADDRESS][DOMAIN_NAME]" at bounding box center [132, 104] width 198 height 16
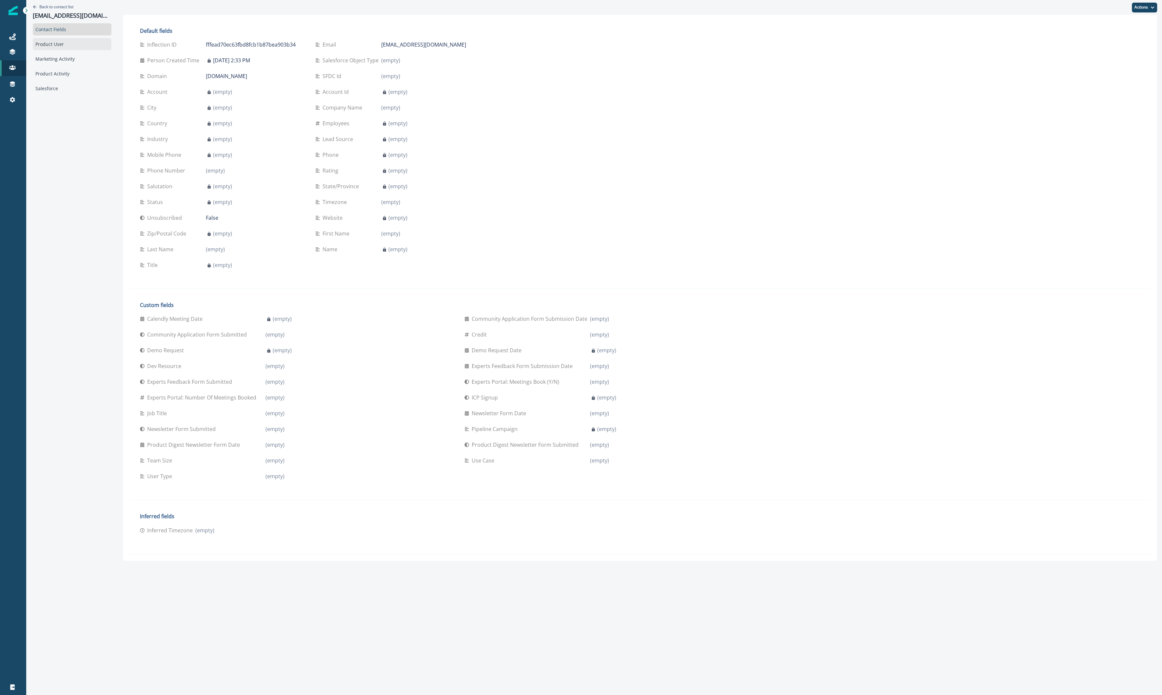
click at [83, 49] on div "Product User" at bounding box center [72, 44] width 79 height 12
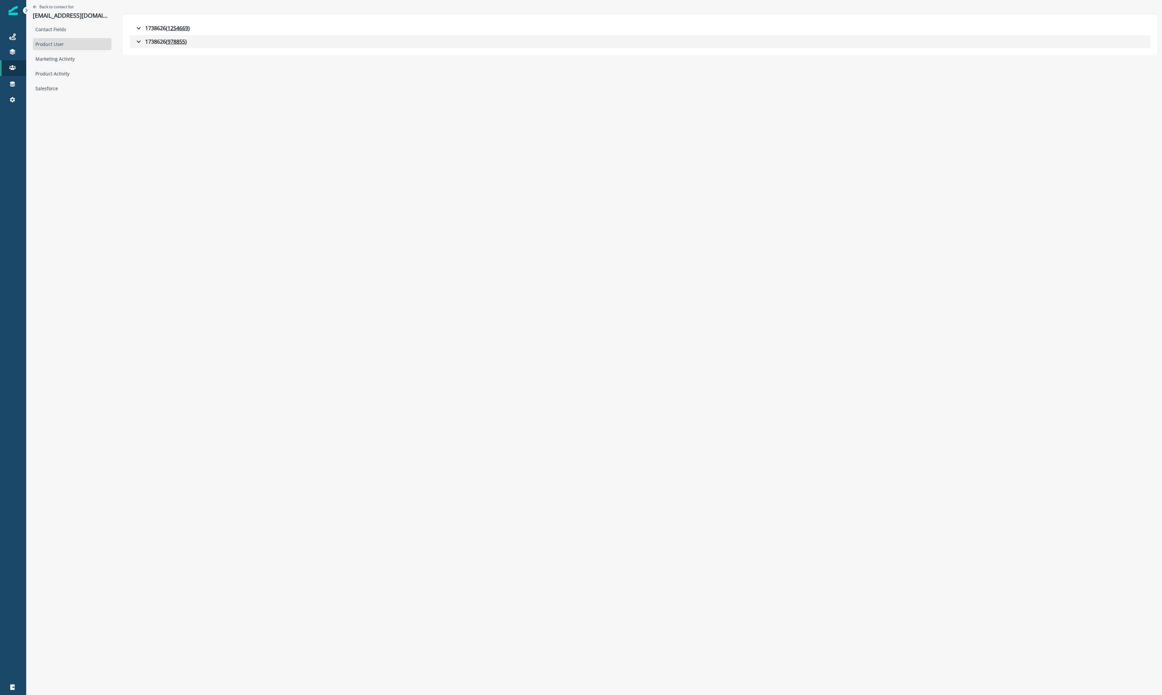
click at [143, 43] on div "1738626 ( 978855 )" at bounding box center [161, 42] width 52 height 8
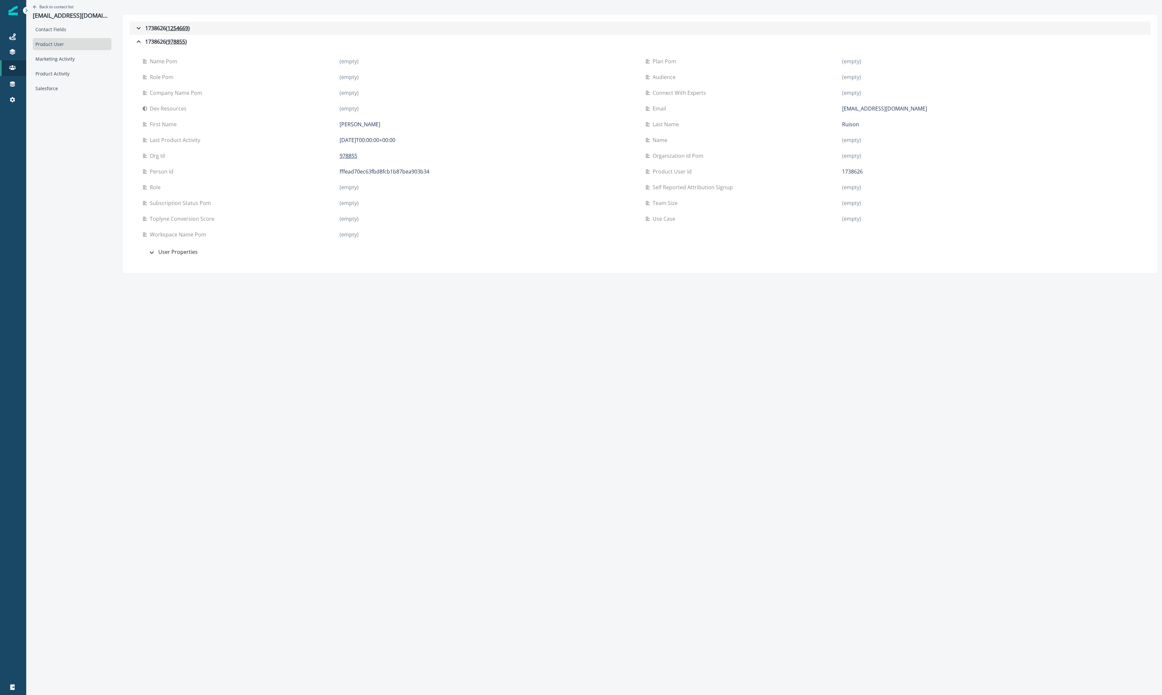
click at [151, 30] on div "1738626 ( 1254669 )" at bounding box center [162, 28] width 55 height 8
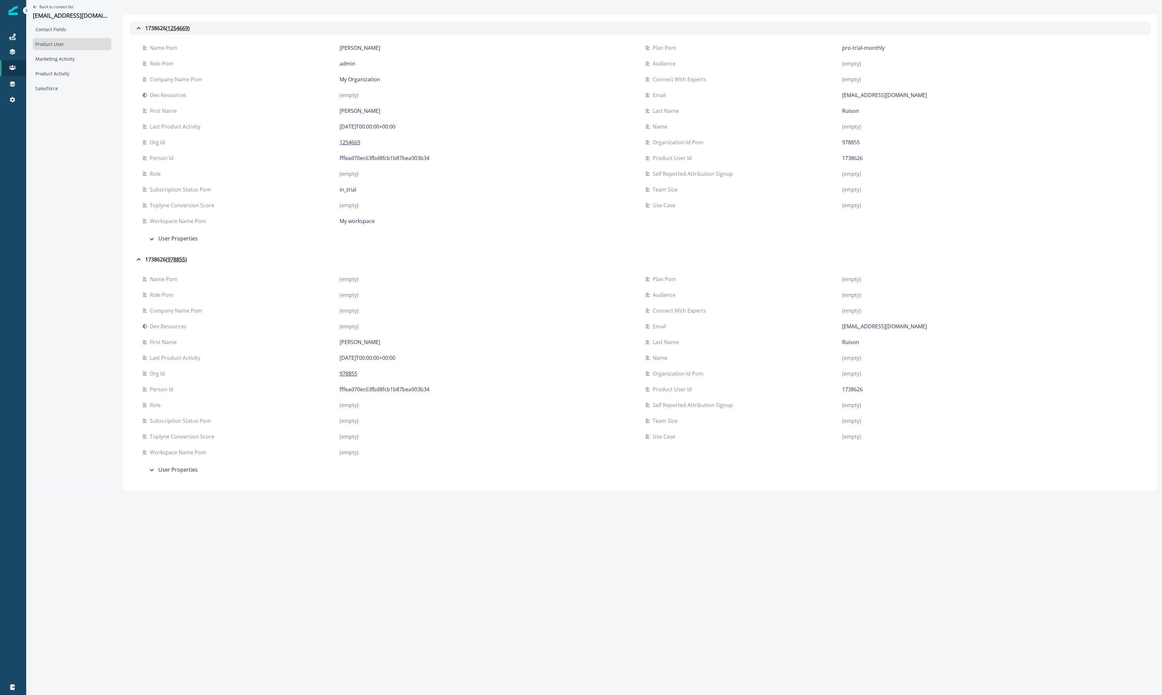
click at [151, 32] on div "1738626 ( 1254669 )" at bounding box center [162, 28] width 55 height 8
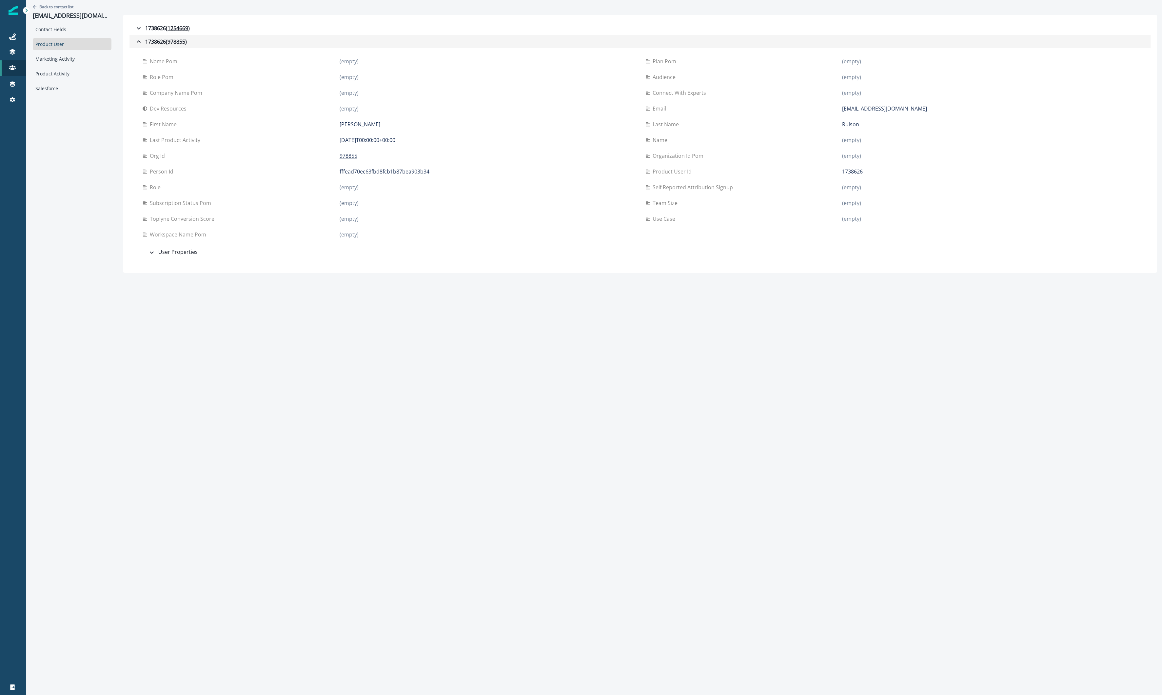
click at [149, 43] on div "1738626 ( 978855 )" at bounding box center [161, 42] width 52 height 8
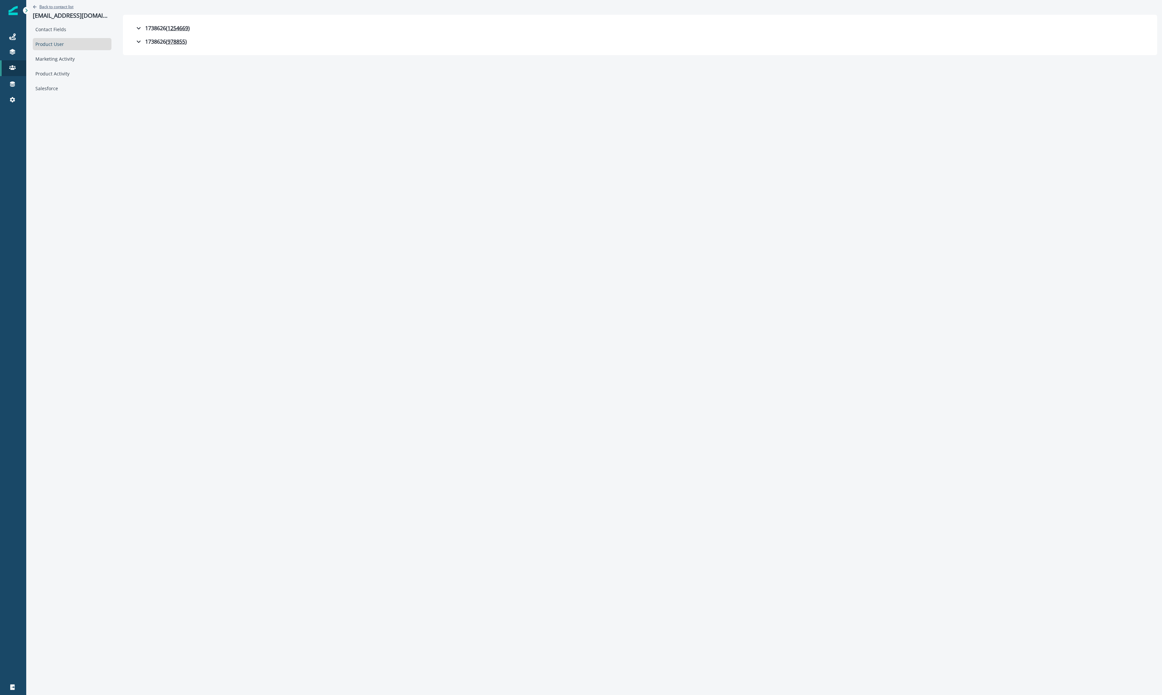
click at [40, 8] on p "Back to contact list" at bounding box center [56, 7] width 34 height 6
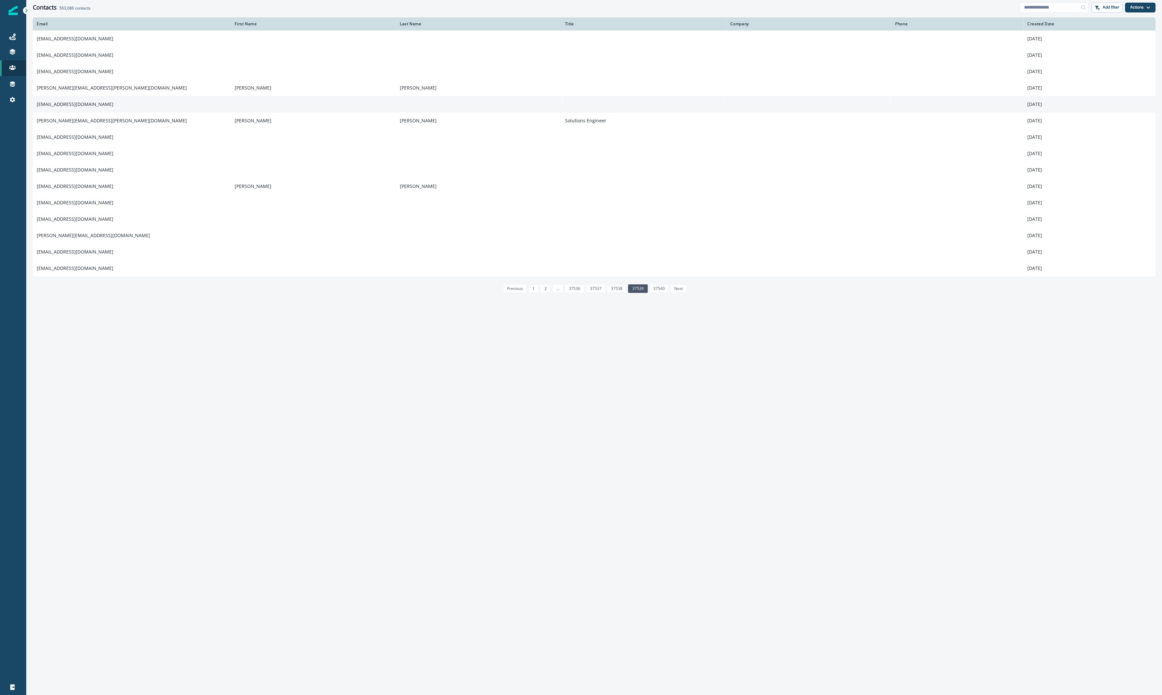
click at [64, 102] on td "[EMAIL_ADDRESS][DOMAIN_NAME]" at bounding box center [132, 104] width 198 height 16
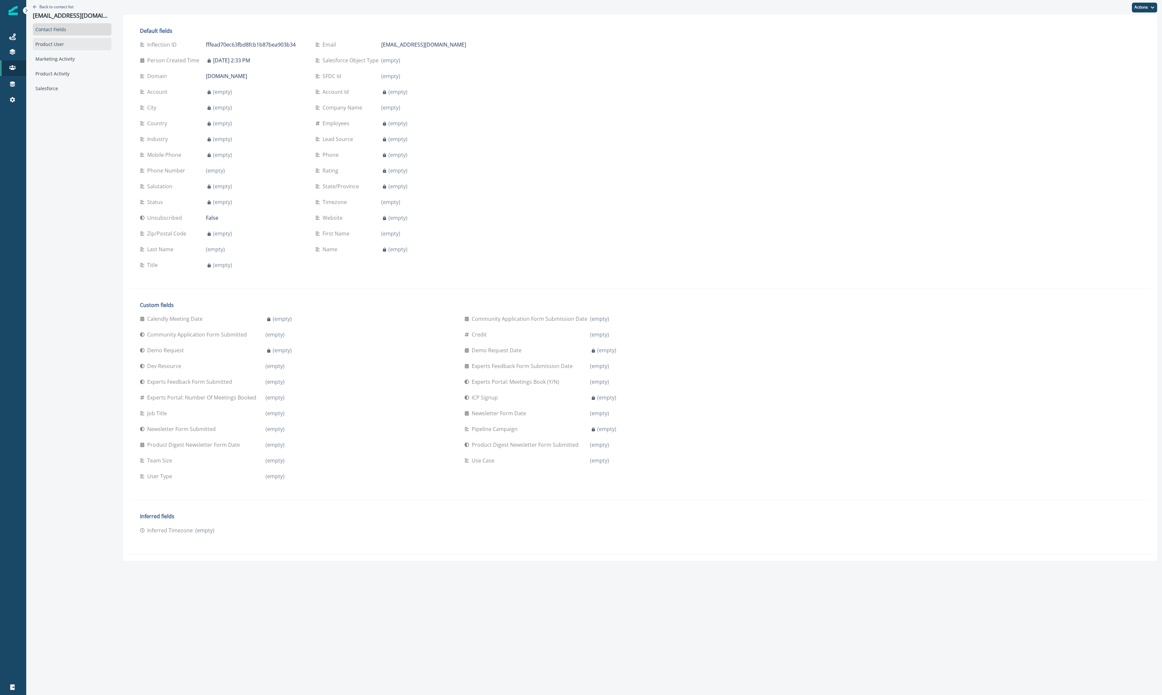
click at [69, 45] on div "Product User" at bounding box center [72, 44] width 79 height 12
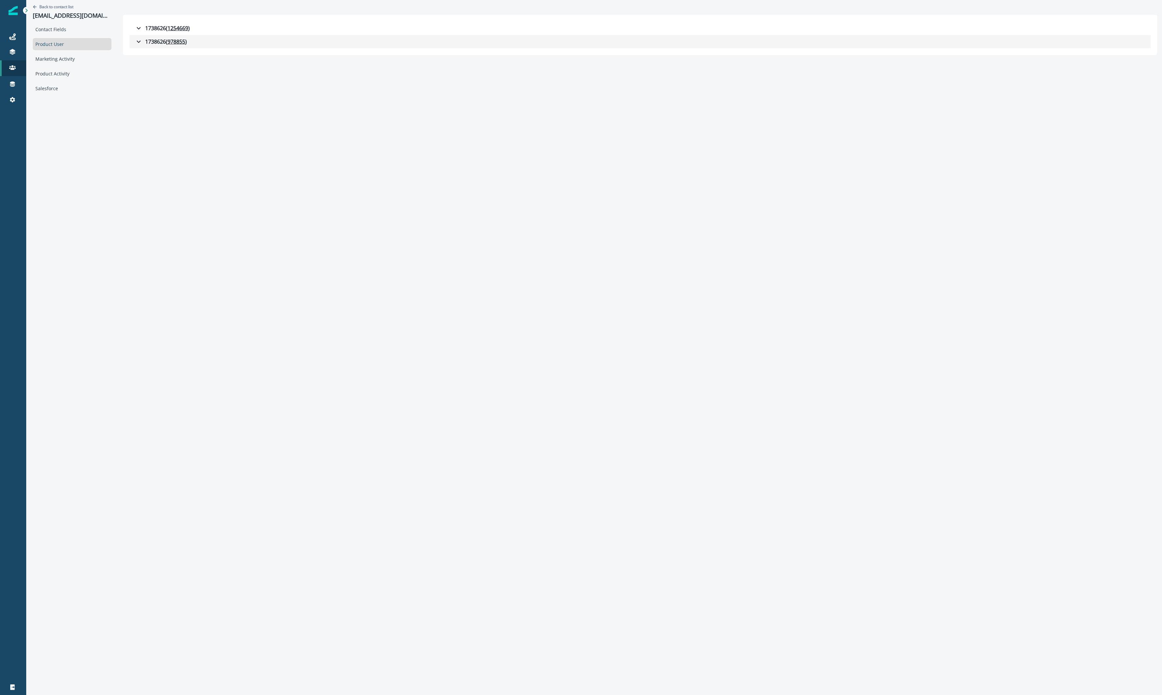
click at [159, 44] on div "1738626 ( 978855 )" at bounding box center [161, 42] width 52 height 8
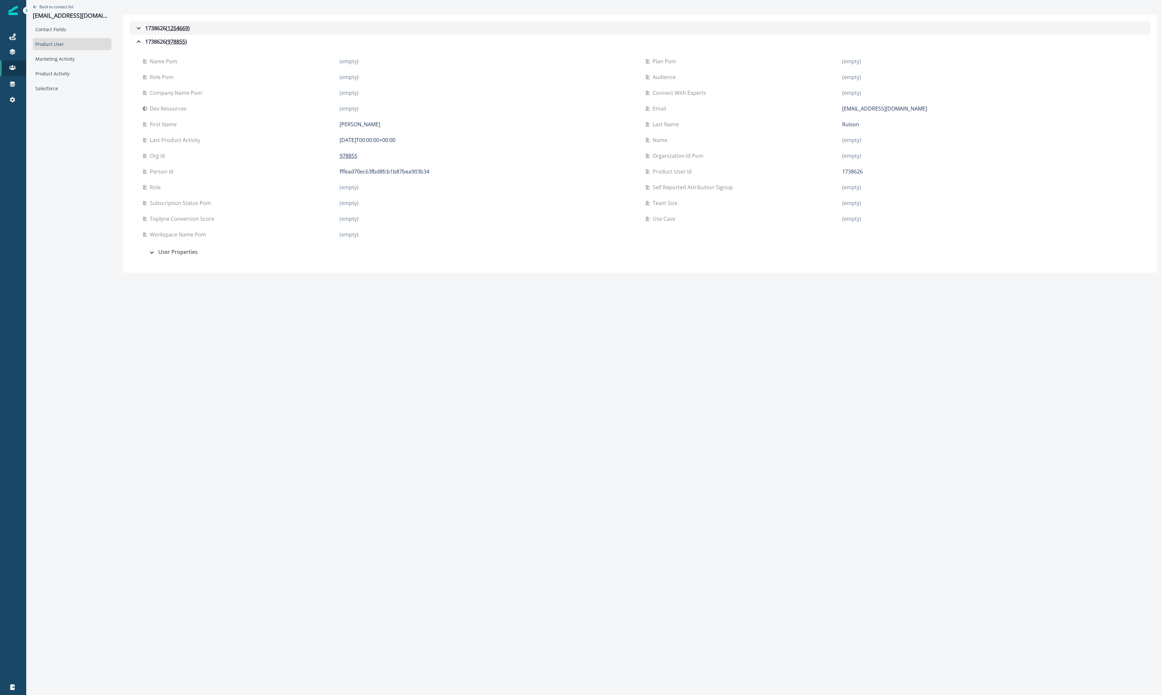
click at [154, 26] on div "1738626 ( 1254669 )" at bounding box center [162, 28] width 55 height 8
